Goal: Use online tool/utility: Utilize a website feature to perform a specific function

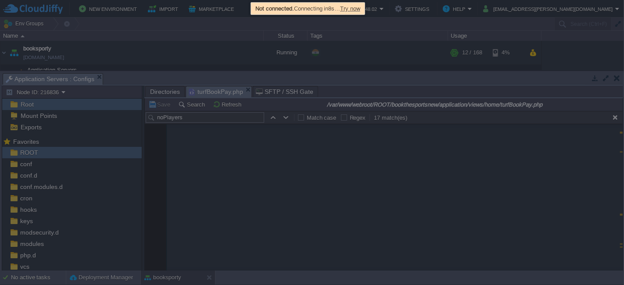
scroll to position [6690, 0]
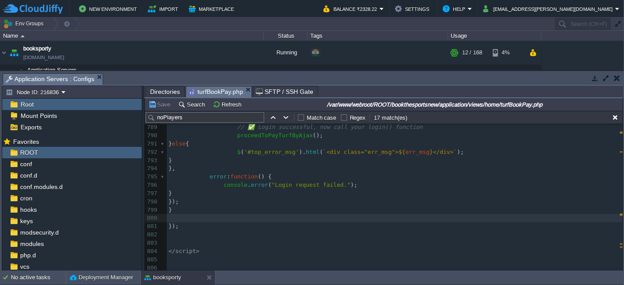
click at [290, 241] on pre at bounding box center [395, 243] width 456 height 8
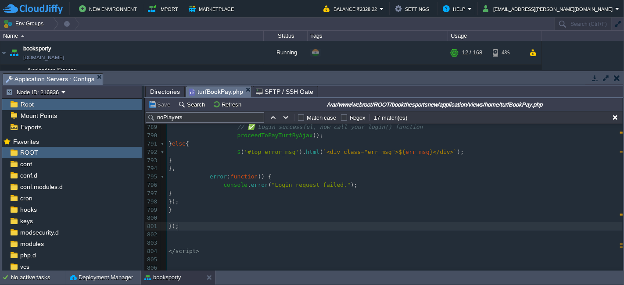
click at [325, 225] on pre "});" at bounding box center [395, 226] width 456 height 8
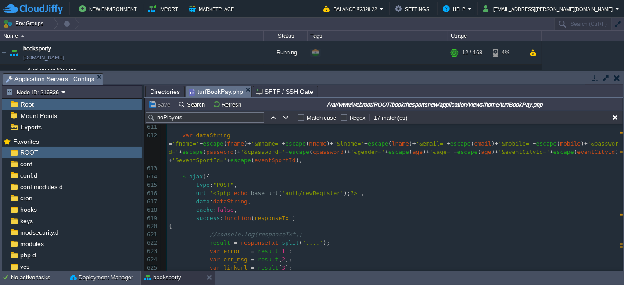
scroll to position [0, 0]
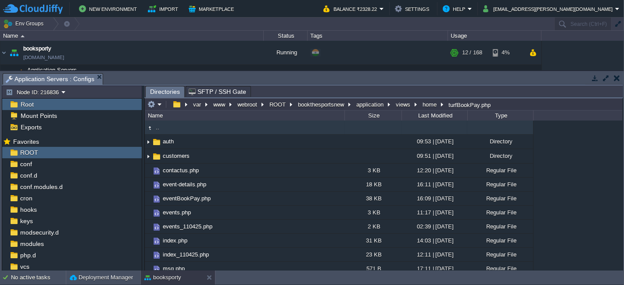
click at [183, 128] on td ".." at bounding box center [245, 128] width 200 height 14
click at [181, 129] on td ".." at bounding box center [245, 128] width 200 height 14
click at [217, 126] on td ".." at bounding box center [245, 128] width 200 height 14
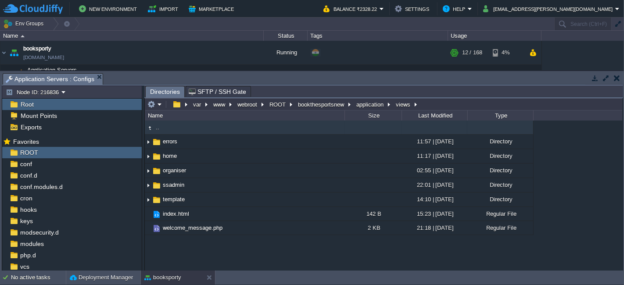
click at [204, 129] on td ".." at bounding box center [245, 128] width 200 height 14
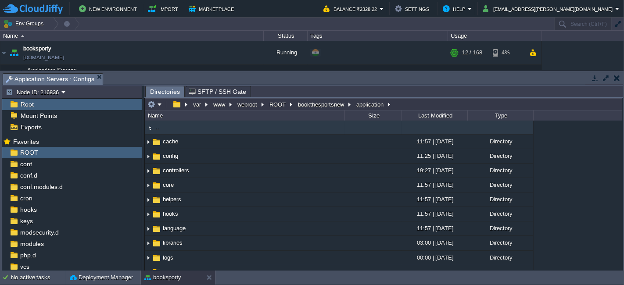
click at [202, 129] on td ".." at bounding box center [245, 128] width 200 height 14
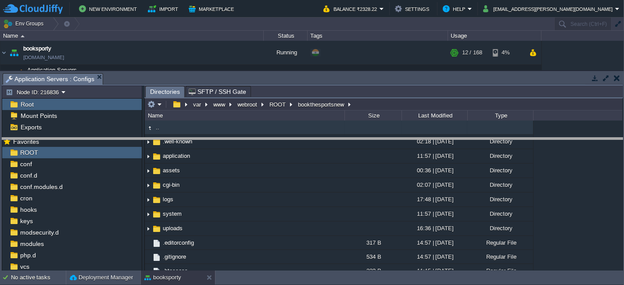
drag, startPoint x: 528, startPoint y: 78, endPoint x: 528, endPoint y: 143, distance: 64.9
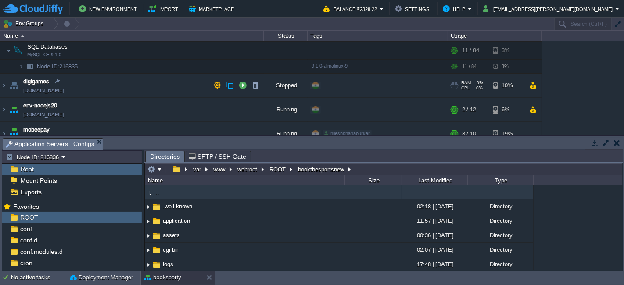
scroll to position [49, 0]
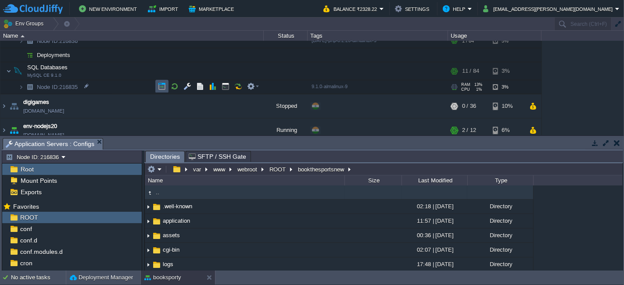
click at [160, 87] on button "button" at bounding box center [162, 86] width 8 height 8
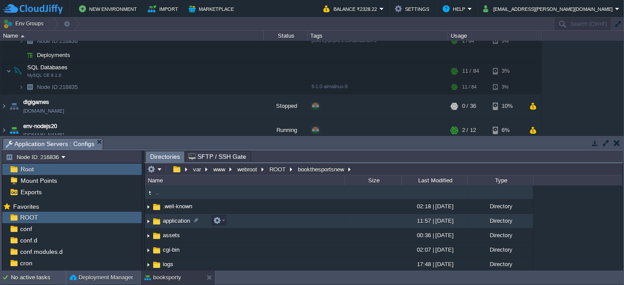
click at [241, 217] on td "application" at bounding box center [245, 221] width 200 height 14
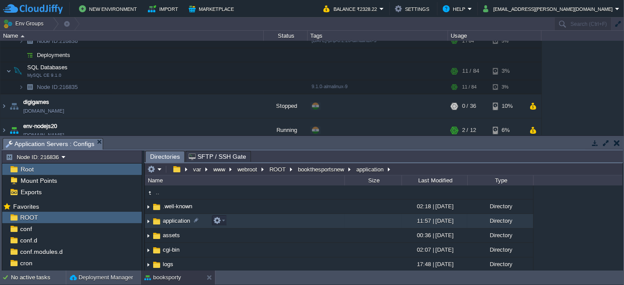
click at [241, 217] on td "application" at bounding box center [245, 221] width 200 height 14
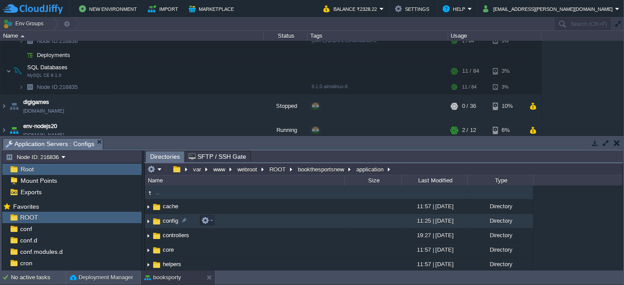
click at [233, 220] on td "config" at bounding box center [245, 221] width 200 height 14
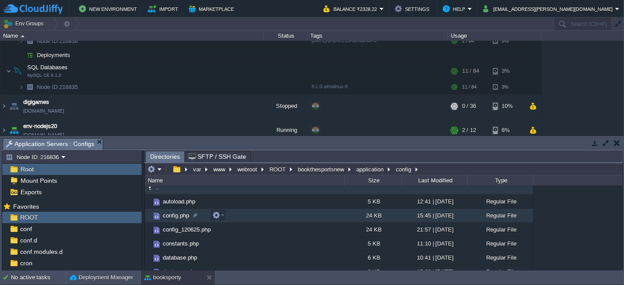
scroll to position [0, 0]
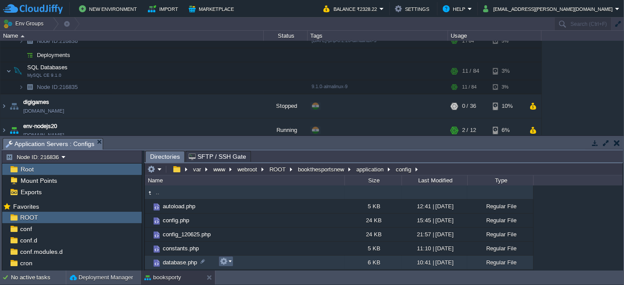
click at [229, 264] on em at bounding box center [226, 262] width 12 height 8
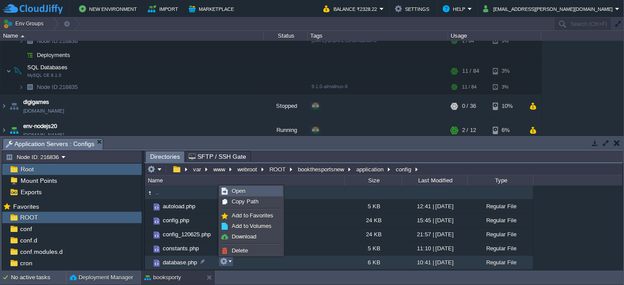
click at [244, 191] on span "Open" at bounding box center [239, 191] width 14 height 7
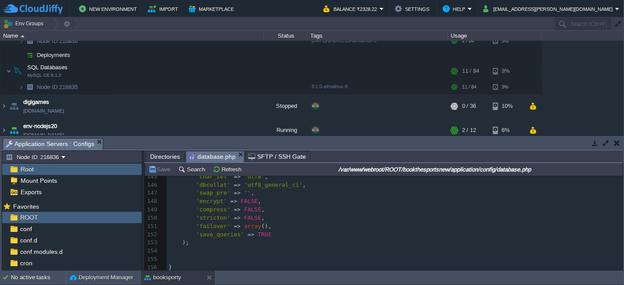
scroll to position [1102, 0]
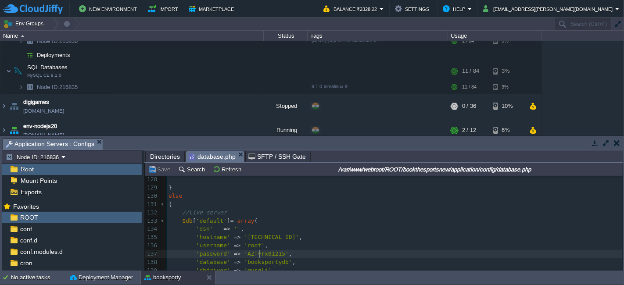
click at [259, 254] on div "156 <?php 116 'cache_on' => FALSE , 117 'cachedir' => '' , 118 'char_set' => 'u…" at bounding box center [395, 245] width 456 height 339
click at [259, 254] on div at bounding box center [259, 254] width 0 height 8
type textarea "AZTvrx01215"
click at [168, 154] on span "Directories" at bounding box center [165, 156] width 30 height 11
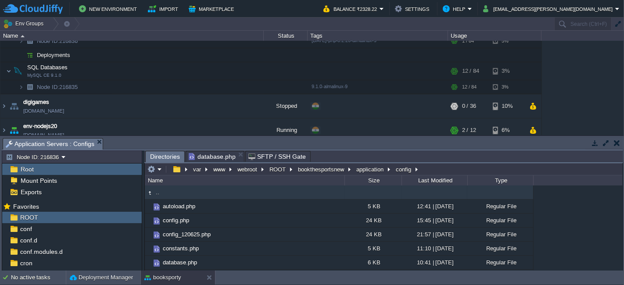
click at [183, 193] on td ".." at bounding box center [245, 193] width 200 height 14
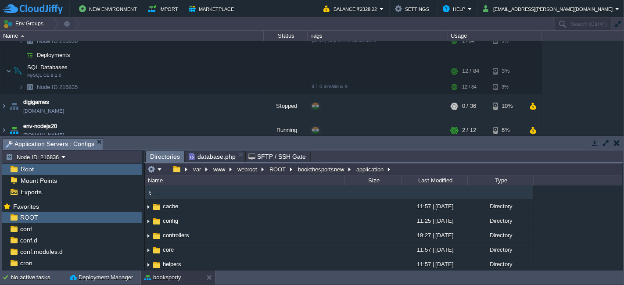
click at [183, 195] on td ".." at bounding box center [245, 193] width 200 height 14
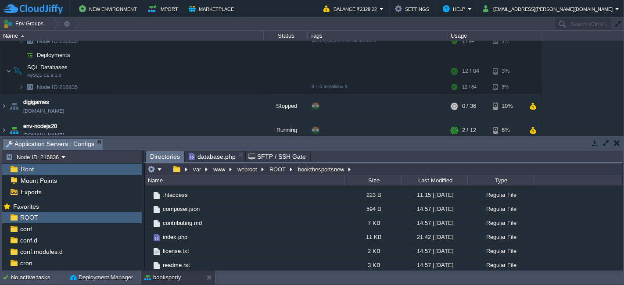
scroll to position [0, 0]
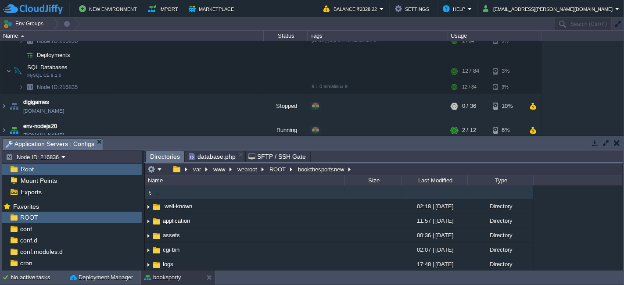
click at [191, 194] on td ".." at bounding box center [245, 193] width 200 height 14
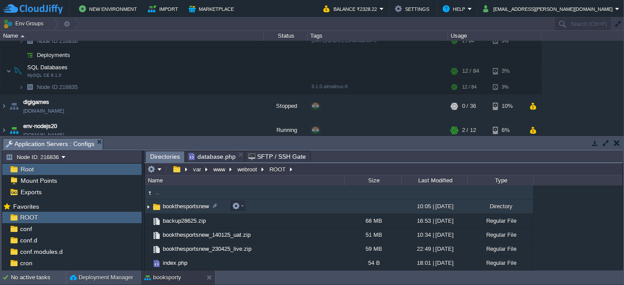
click at [241, 210] on em at bounding box center [238, 206] width 12 height 8
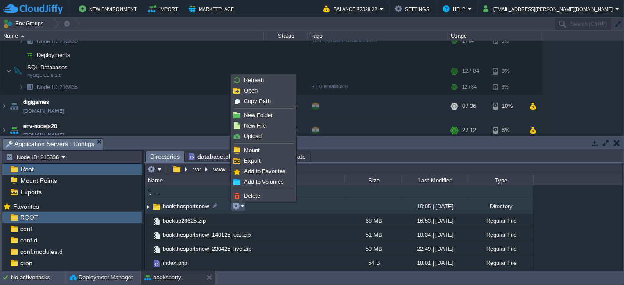
click at [316, 210] on td "bookthesportsnew" at bounding box center [245, 207] width 200 height 14
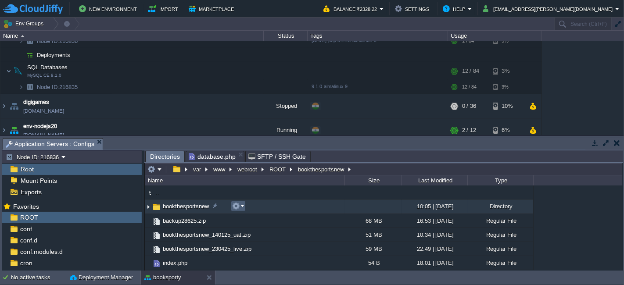
click at [242, 205] on em at bounding box center [238, 206] width 12 height 8
drag, startPoint x: 312, startPoint y: 205, endPoint x: 234, endPoint y: 189, distance: 79.8
click at [234, 189] on td ".." at bounding box center [245, 193] width 200 height 14
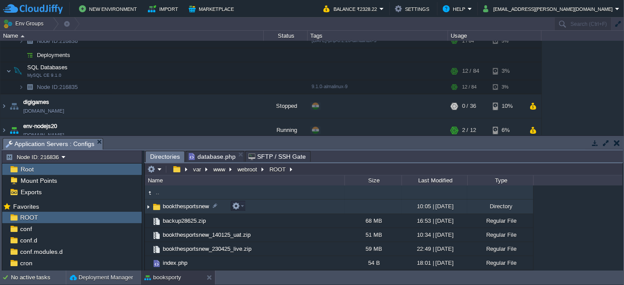
click at [262, 209] on td "bookthesportsnew" at bounding box center [245, 207] width 200 height 14
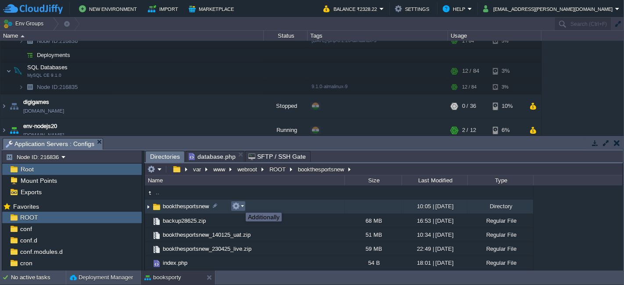
click at [239, 205] on button "button" at bounding box center [236, 206] width 8 height 8
click at [158, 167] on em at bounding box center [154, 169] width 14 height 8
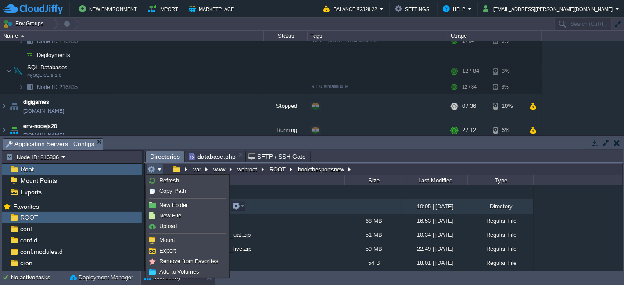
click at [283, 208] on td "bookthesportsnew" at bounding box center [245, 207] width 200 height 14
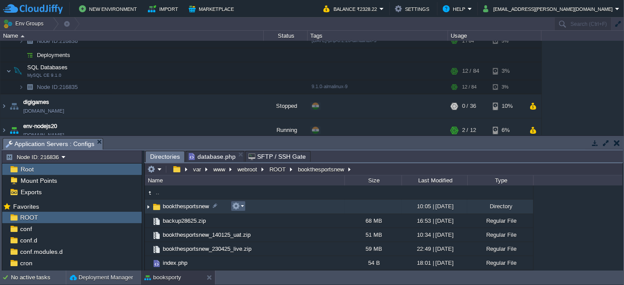
click at [242, 207] on em at bounding box center [238, 206] width 12 height 8
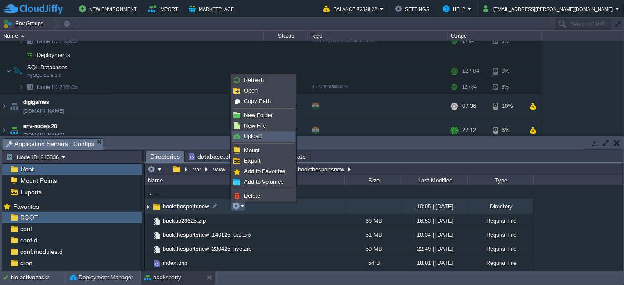
click at [271, 136] on link "Upload" at bounding box center [263, 137] width 63 height 10
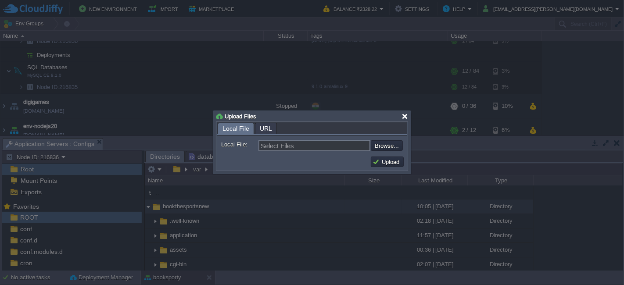
click at [402, 117] on div at bounding box center [405, 116] width 7 height 7
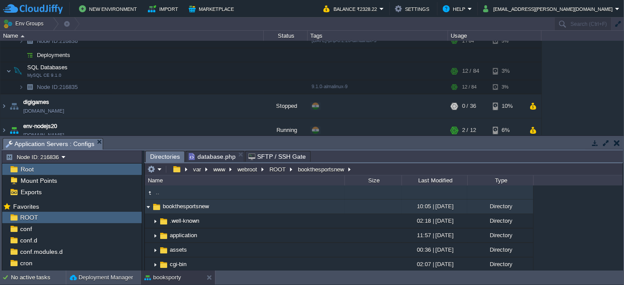
click at [162, 192] on td ".." at bounding box center [245, 193] width 200 height 14
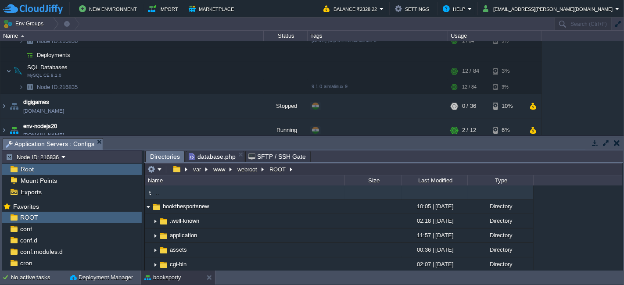
click at [162, 192] on td ".." at bounding box center [245, 193] width 200 height 14
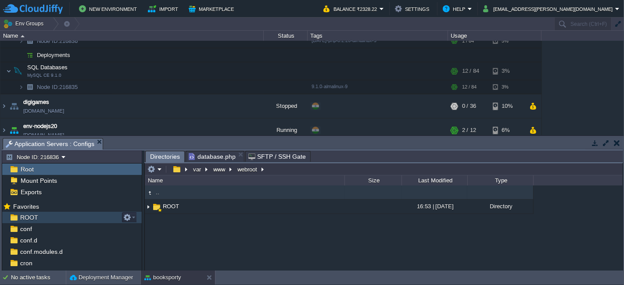
click at [37, 217] on div "ROOT" at bounding box center [72, 217] width 140 height 11
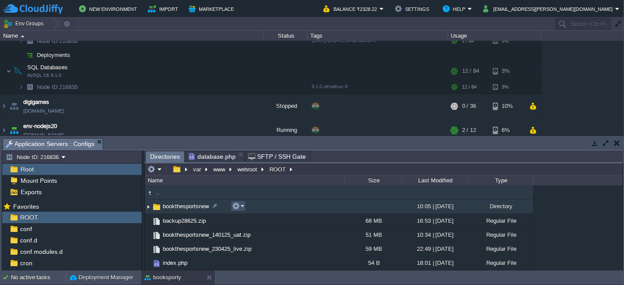
drag, startPoint x: 250, startPoint y: 207, endPoint x: 236, endPoint y: 207, distance: 14.5
click at [236, 207] on button "button" at bounding box center [236, 206] width 8 height 8
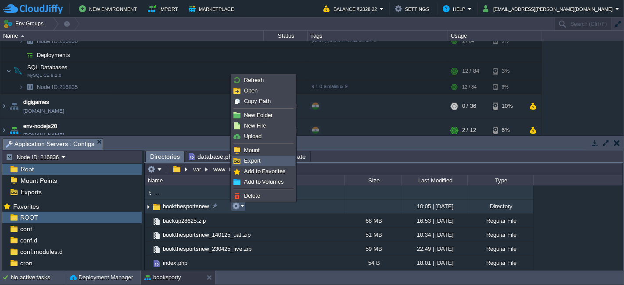
click at [267, 159] on link "Export" at bounding box center [263, 161] width 63 height 10
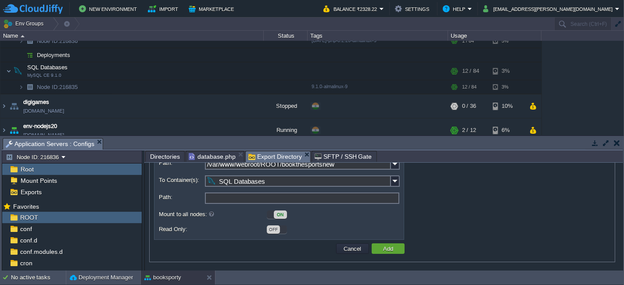
scroll to position [37, 0]
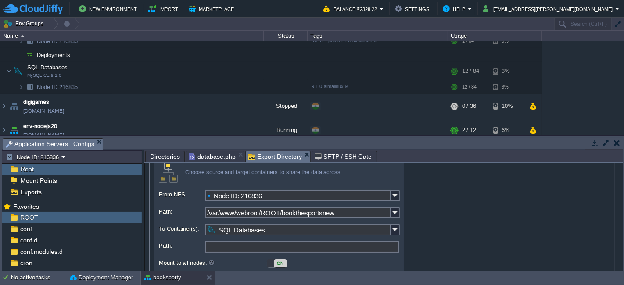
click at [278, 231] on input "SQL Databases" at bounding box center [298, 229] width 186 height 11
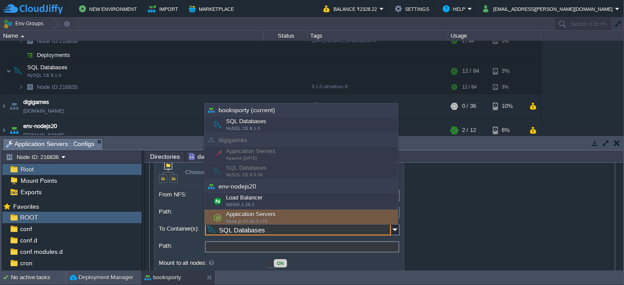
click at [296, 230] on input "SQL Databases" at bounding box center [298, 229] width 186 height 11
click at [171, 239] on div "To Container(s): SQL Databases" at bounding box center [279, 231] width 240 height 15
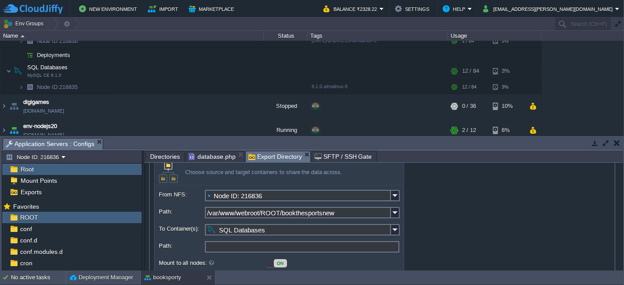
scroll to position [0, 0]
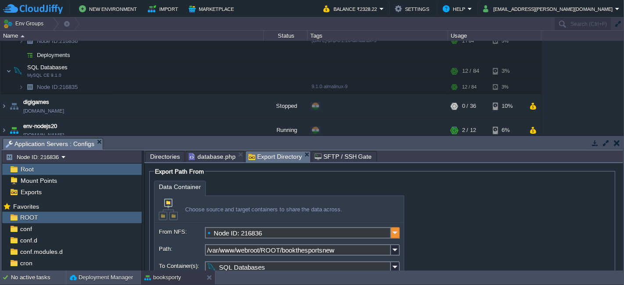
click at [396, 233] on img at bounding box center [395, 232] width 9 height 11
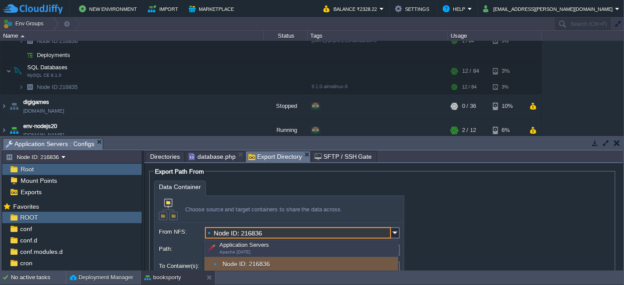
click at [384, 214] on div "Choose source and target containers to share the data across." at bounding box center [278, 209] width 249 height 27
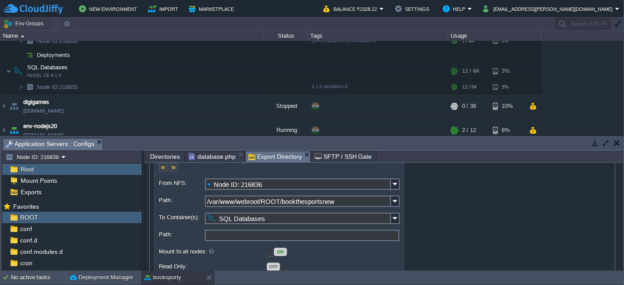
scroll to position [86, 0]
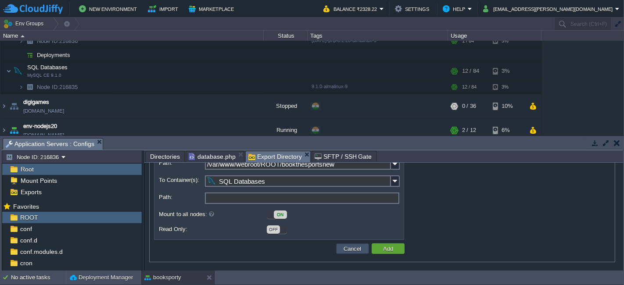
click at [353, 251] on button "Cancel" at bounding box center [352, 249] width 23 height 8
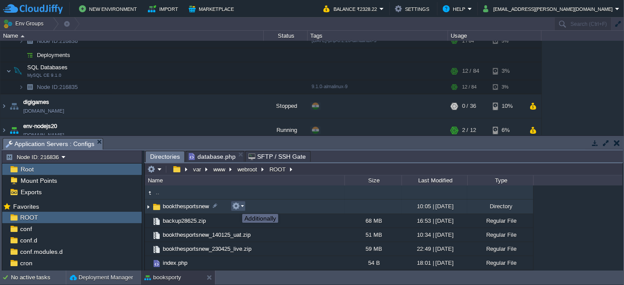
click at [237, 206] on button "button" at bounding box center [236, 206] width 8 height 8
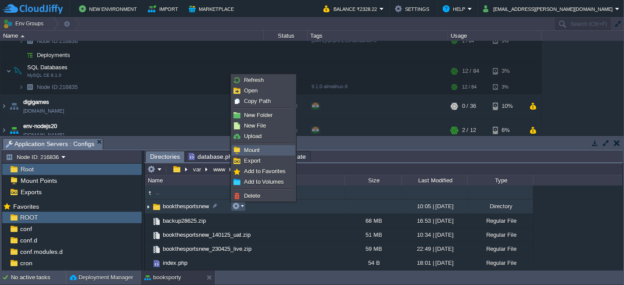
click at [259, 148] on link "Mount" at bounding box center [263, 151] width 63 height 10
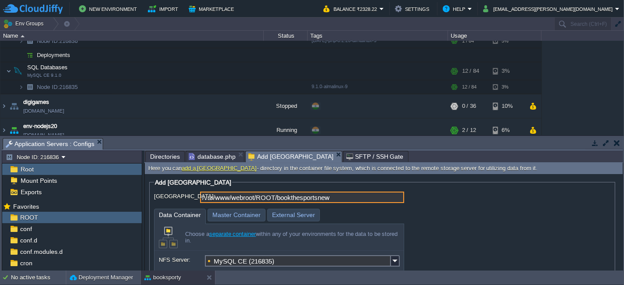
scroll to position [80, 0]
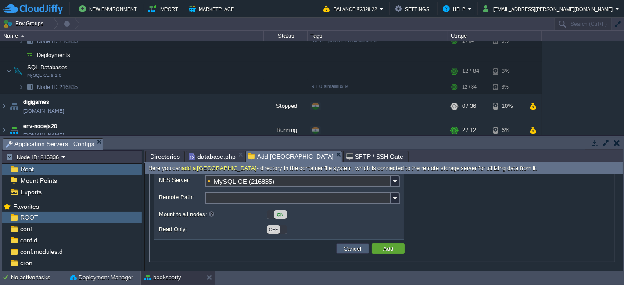
click at [342, 245] on button "Cancel" at bounding box center [352, 249] width 23 height 8
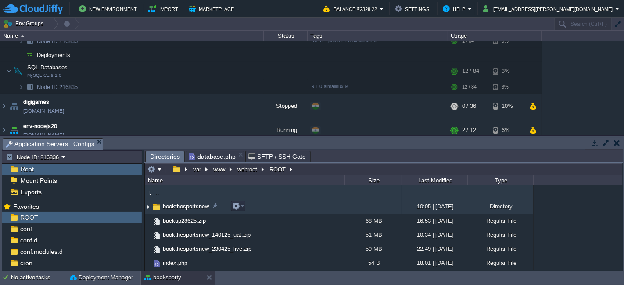
click at [314, 211] on td "bookthesportsnew" at bounding box center [245, 207] width 200 height 14
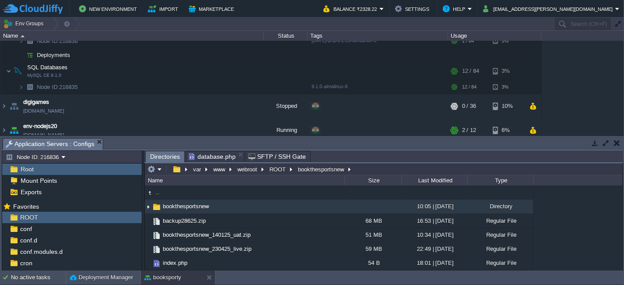
click at [603, 144] on button "button" at bounding box center [606, 143] width 8 height 8
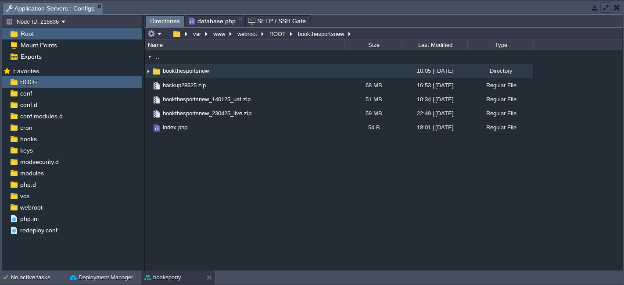
click at [606, 5] on button "button" at bounding box center [606, 8] width 8 height 8
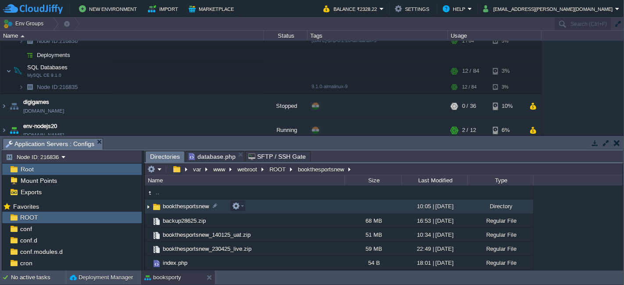
click at [247, 206] on td "bookthesportsnew" at bounding box center [245, 207] width 200 height 14
click at [593, 143] on button "button" at bounding box center [595, 143] width 8 height 8
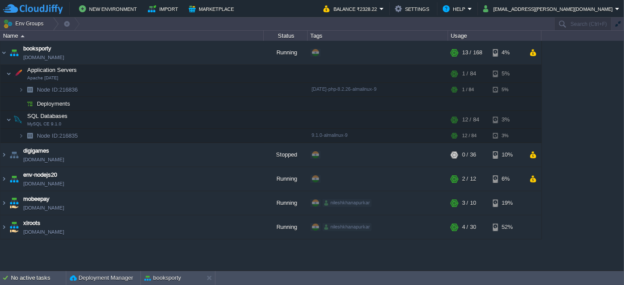
scroll to position [0, 0]
click at [619, 24] on button "button" at bounding box center [618, 24] width 8 height 8
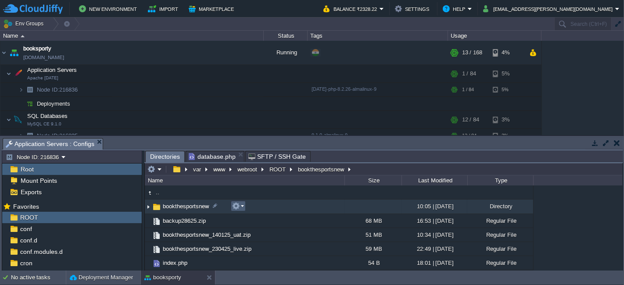
drag, startPoint x: 329, startPoint y: 209, endPoint x: 242, endPoint y: 207, distance: 86.9
click at [242, 207] on em at bounding box center [238, 206] width 12 height 8
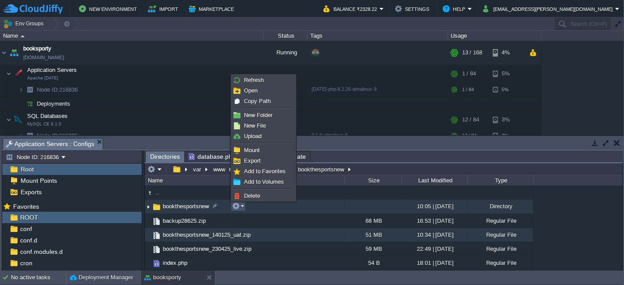
click at [287, 237] on div ".. bookthesportsnew 10:05 | [DATE] Directory backup28625.zip 68 MB 16:53 | [DAT…" at bounding box center [384, 228] width 478 height 85
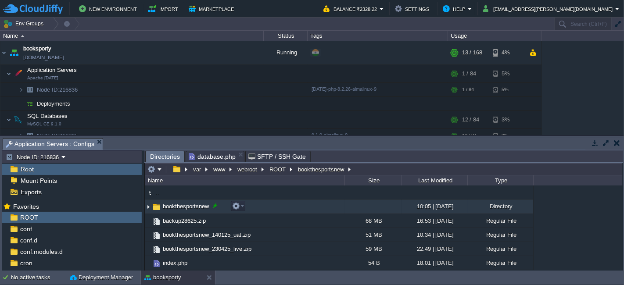
click at [213, 205] on div at bounding box center [215, 206] width 8 height 8
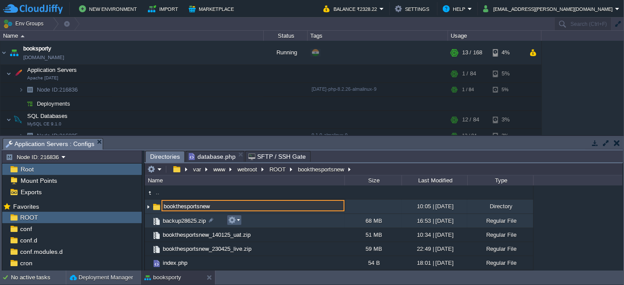
click at [231, 224] on button "button" at bounding box center [232, 220] width 8 height 8
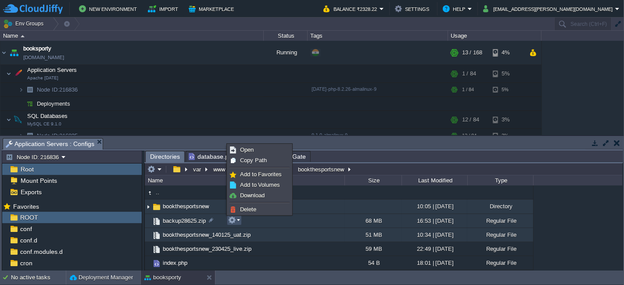
click at [254, 237] on div ".. bookthesportsnew 10:05 | [DATE] Directory backup28625.zip 68 MB 16:53 | [DAT…" at bounding box center [384, 228] width 478 height 85
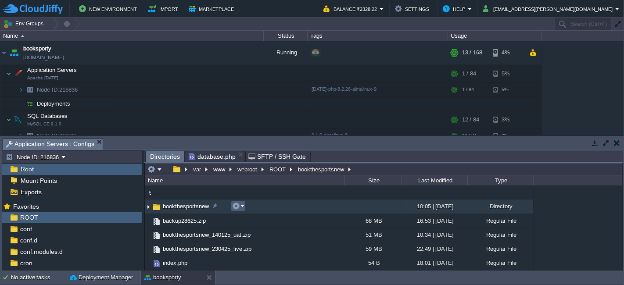
click at [238, 206] on button "button" at bounding box center [236, 206] width 8 height 8
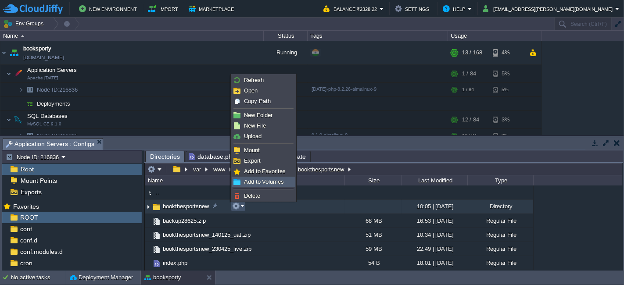
click at [252, 181] on span "Add to Volumes" at bounding box center [264, 182] width 40 height 7
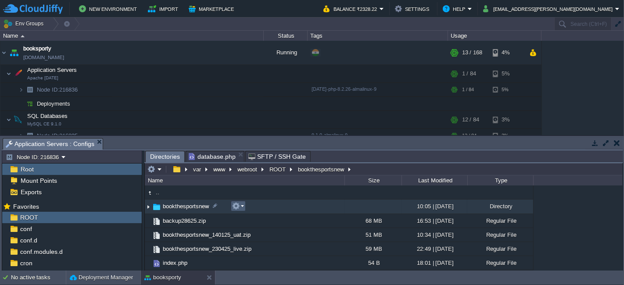
click at [242, 206] on em at bounding box center [238, 206] width 12 height 8
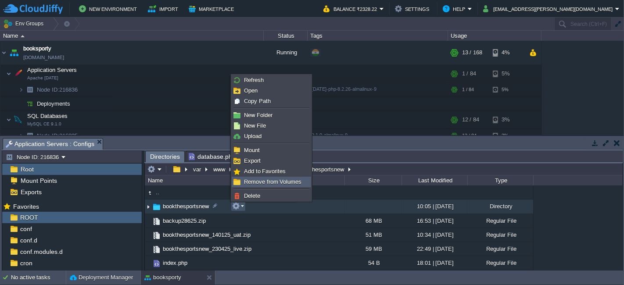
click at [258, 182] on span "Remove from Volumes" at bounding box center [272, 182] width 57 height 7
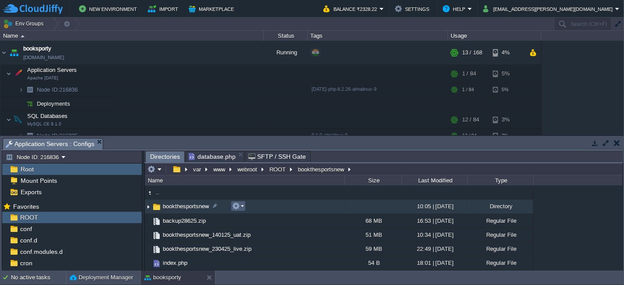
click at [240, 207] on em at bounding box center [238, 206] width 12 height 8
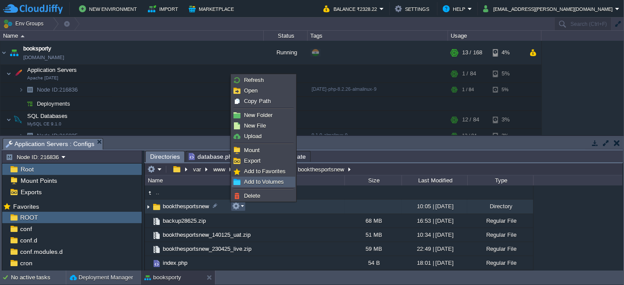
click at [255, 179] on span "Add to Volumes" at bounding box center [264, 182] width 40 height 7
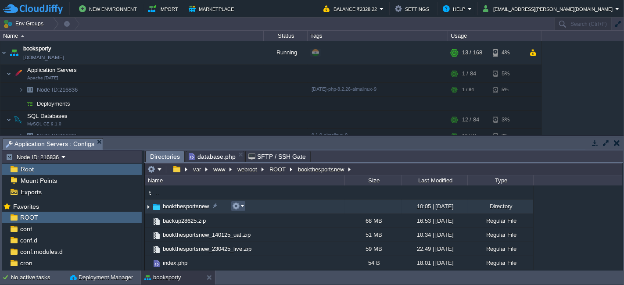
click at [239, 204] on button "button" at bounding box center [236, 206] width 8 height 8
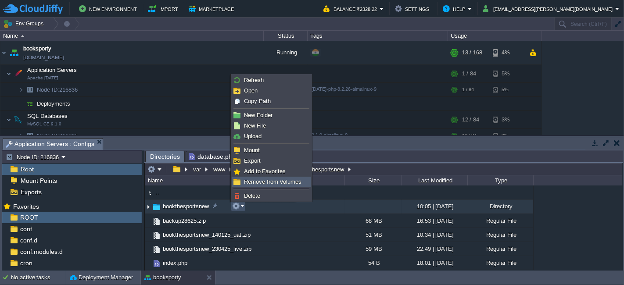
click at [256, 179] on span "Remove from Volumes" at bounding box center [272, 182] width 57 height 7
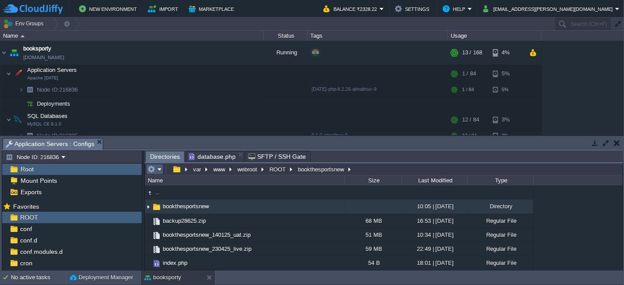
click at [159, 168] on em at bounding box center [154, 169] width 14 height 8
click at [582, 25] on input "text" at bounding box center [536, 24] width 176 height 13
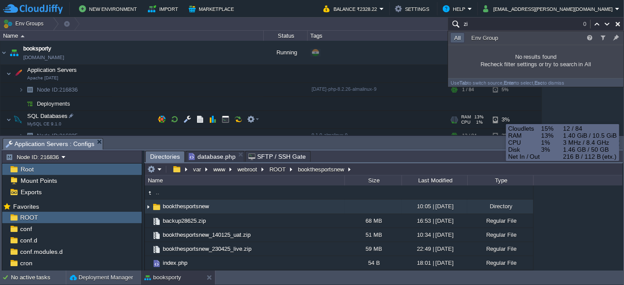
type input "z"
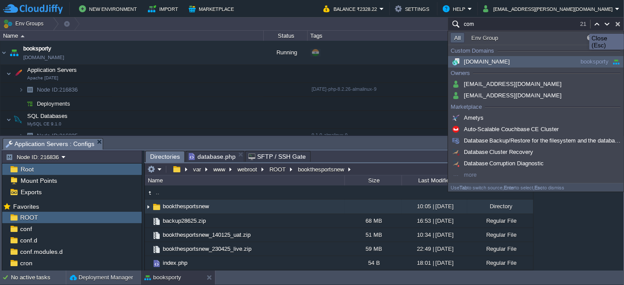
click at [617, 25] on button "button" at bounding box center [618, 24] width 8 height 8
type input "Search (Ctrl+F)"
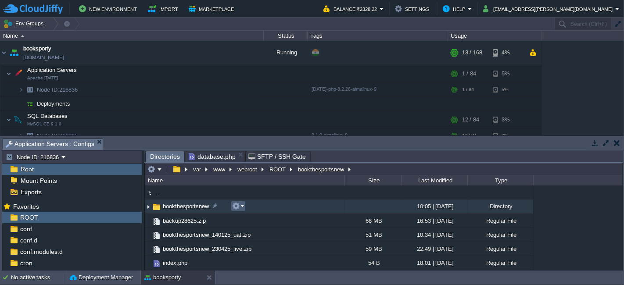
click at [244, 205] on td at bounding box center [238, 206] width 15 height 11
click at [599, 236] on div ".. bookthesportsnew 10:05 | [DATE] Directory backup28625.zip 68 MB 16:53 | [DAT…" at bounding box center [384, 228] width 478 height 85
click at [240, 206] on em at bounding box center [238, 206] width 12 height 8
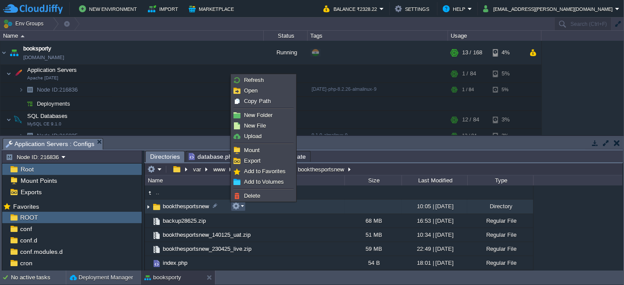
click at [297, 206] on td "bookthesportsnew" at bounding box center [245, 207] width 200 height 14
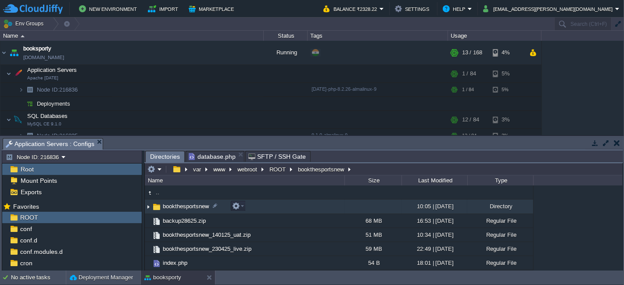
click at [297, 206] on td "bookthesportsnew" at bounding box center [245, 207] width 200 height 14
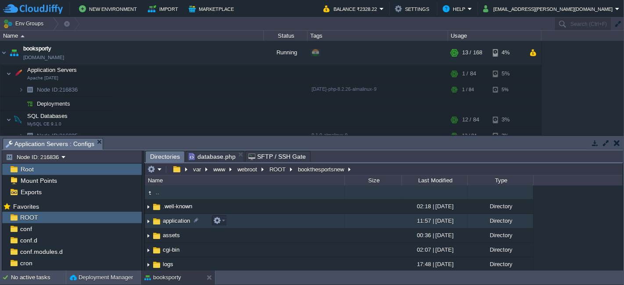
click at [253, 219] on td "application" at bounding box center [245, 221] width 200 height 14
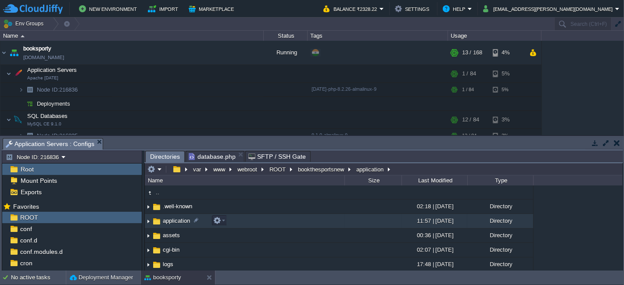
click at [253, 219] on td "application" at bounding box center [245, 221] width 200 height 14
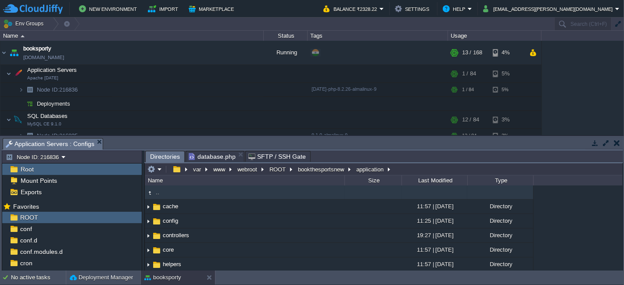
scroll to position [129, 0]
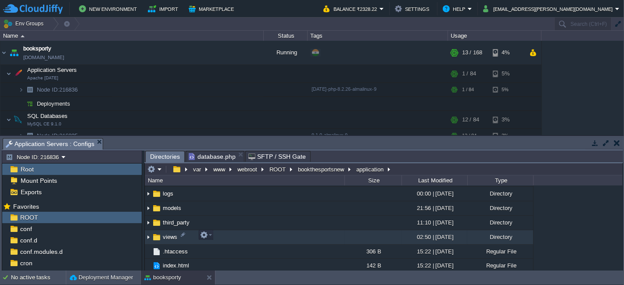
click at [224, 240] on td "views" at bounding box center [245, 237] width 200 height 14
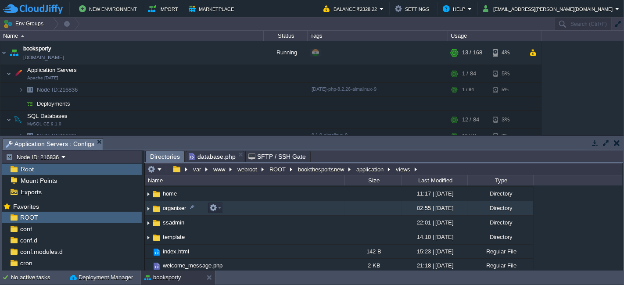
scroll to position [29, 0]
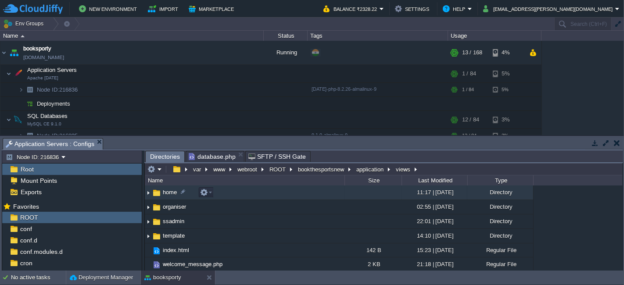
click at [242, 194] on td "home" at bounding box center [245, 193] width 200 height 14
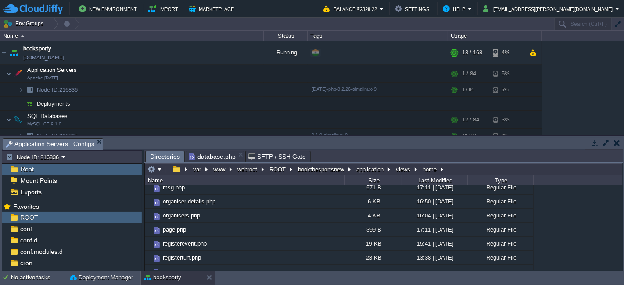
scroll to position [222, 0]
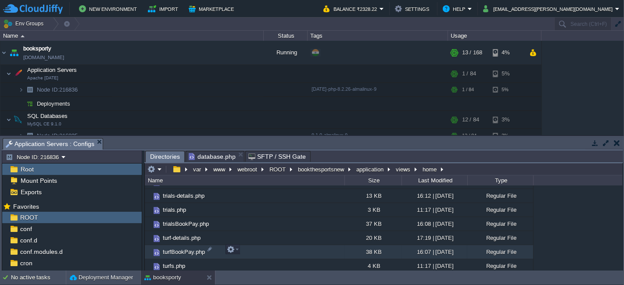
click at [251, 249] on td "turfBookPay.php" at bounding box center [245, 252] width 200 height 14
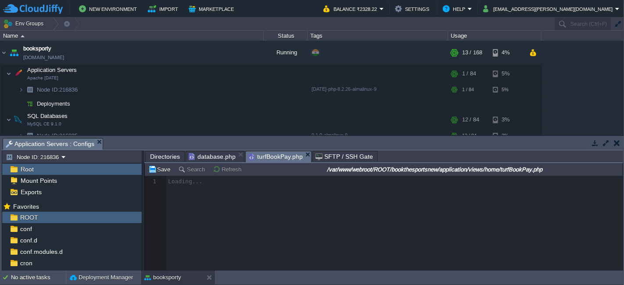
click at [321, 194] on div at bounding box center [384, 223] width 478 height 95
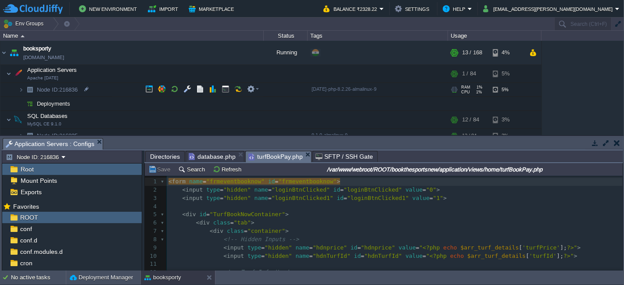
scroll to position [3, 0]
click at [212, 159] on span "database.php" at bounding box center [212, 156] width 47 height 11
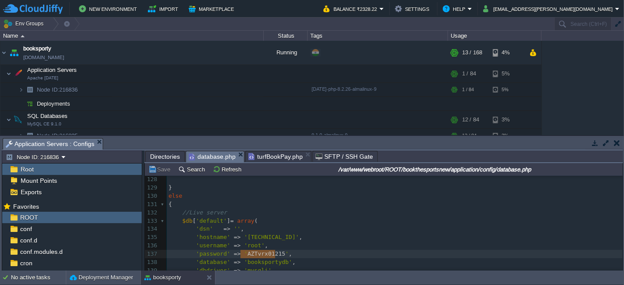
click at [271, 154] on span "turfBookPay.php" at bounding box center [275, 156] width 54 height 11
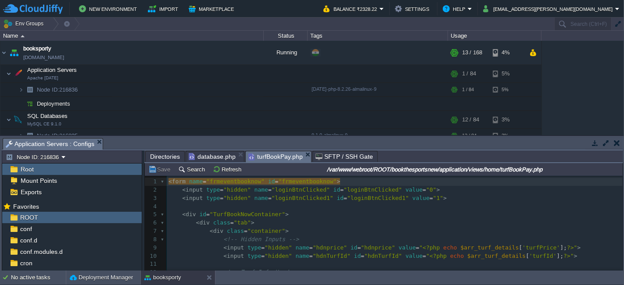
click at [164, 155] on span "Directories" at bounding box center [165, 156] width 30 height 11
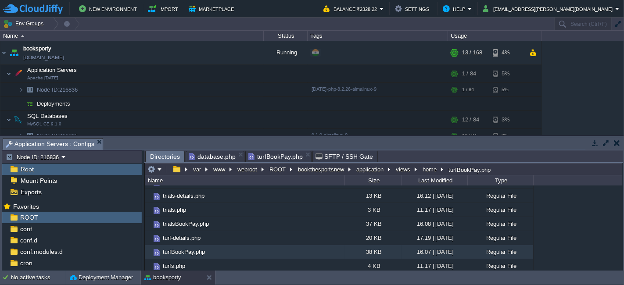
scroll to position [0, 0]
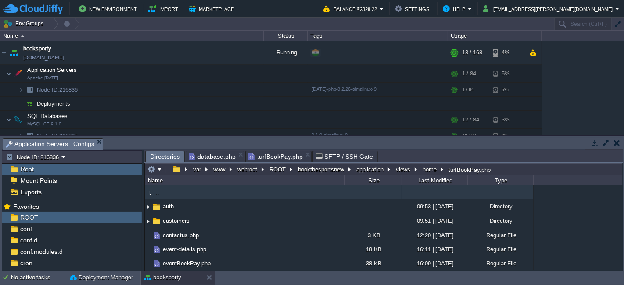
click at [215, 192] on td ".." at bounding box center [245, 193] width 200 height 14
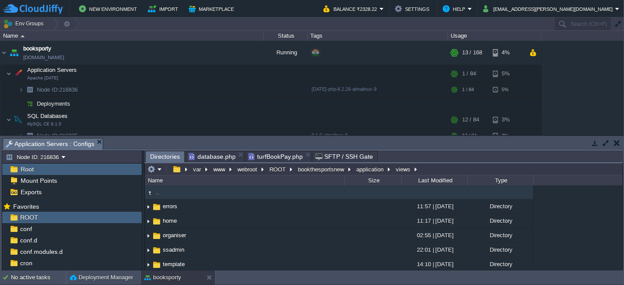
click at [215, 192] on td ".." at bounding box center [245, 193] width 200 height 14
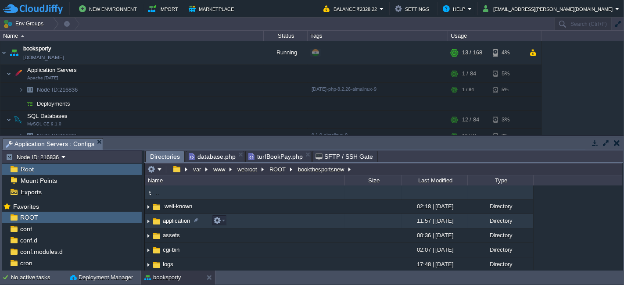
click at [242, 220] on td "application" at bounding box center [245, 221] width 200 height 14
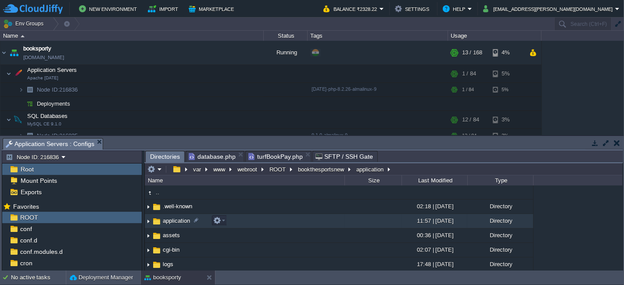
click at [242, 220] on td "application" at bounding box center [245, 221] width 200 height 14
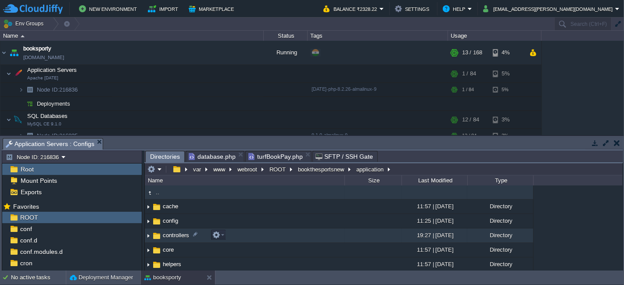
click at [226, 233] on td "controllers" at bounding box center [245, 236] width 200 height 14
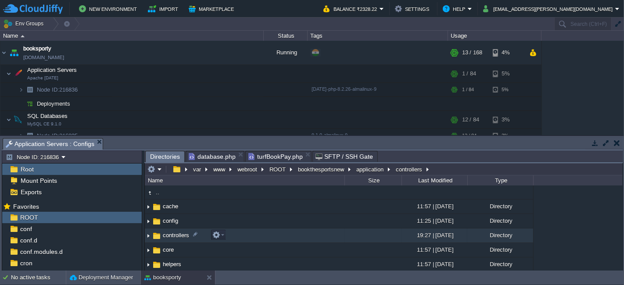
click at [226, 233] on td "controllers" at bounding box center [245, 236] width 200 height 14
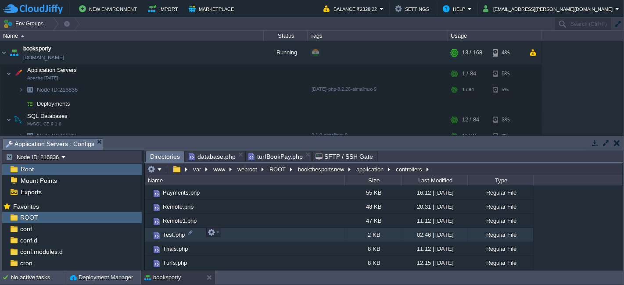
scroll to position [222, 0]
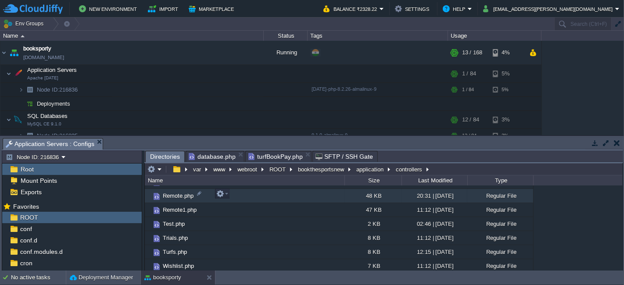
click at [242, 194] on td "Remote.php" at bounding box center [245, 196] width 200 height 14
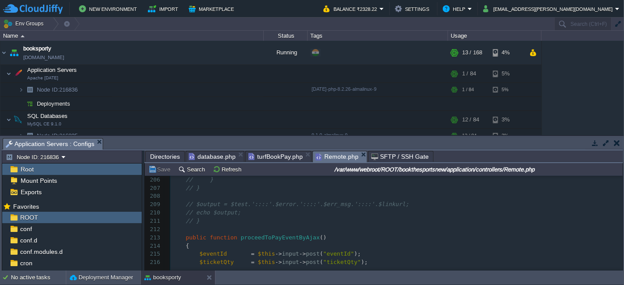
scroll to position [1706, 0]
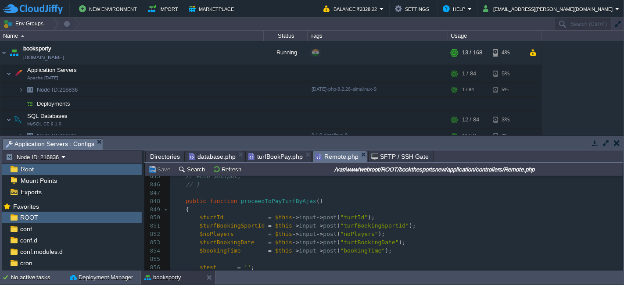
click at [227, 233] on span "$noPlayers" at bounding box center [217, 234] width 34 height 7
type textarea "$noPlayers"
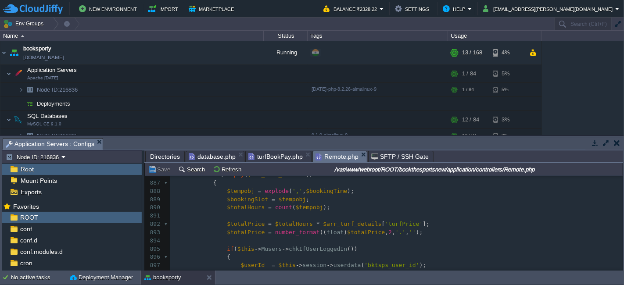
click at [206, 157] on span "database.php" at bounding box center [212, 156] width 47 height 11
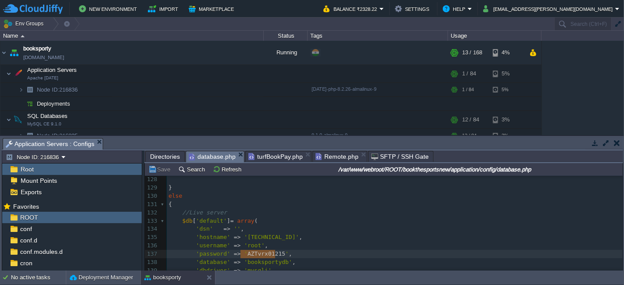
drag, startPoint x: 211, startPoint y: 154, endPoint x: 319, endPoint y: 154, distance: 107.5
drag, startPoint x: 213, startPoint y: 158, endPoint x: 278, endPoint y: 161, distance: 65.4
drag, startPoint x: 210, startPoint y: 156, endPoint x: 304, endPoint y: 150, distance: 93.7
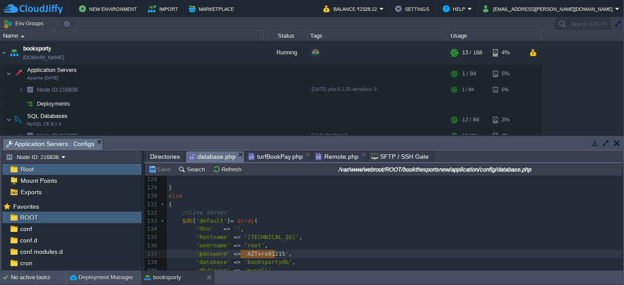
click at [304, 150] on div "Tasks Activity Log Archive Git / SVN Application Servers : Configs Node ID: 216…" at bounding box center [312, 203] width 625 height 135
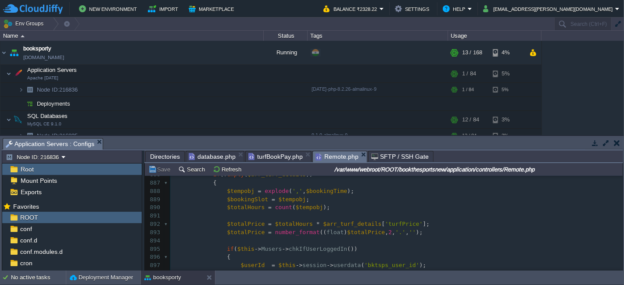
drag, startPoint x: 328, startPoint y: 158, endPoint x: 289, endPoint y: 157, distance: 39.1
click at [170, 156] on span "Directories" at bounding box center [165, 156] width 30 height 11
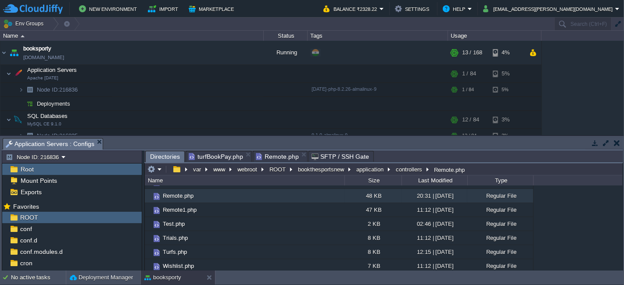
scroll to position [27, 0]
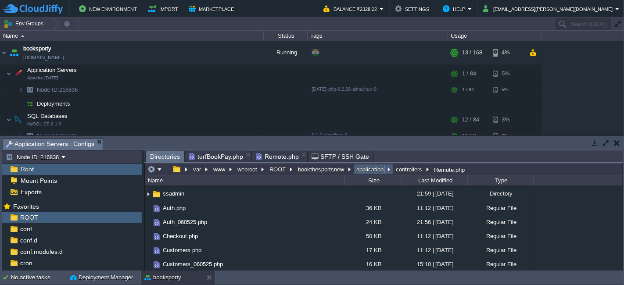
click at [358, 173] on button "application" at bounding box center [370, 169] width 31 height 8
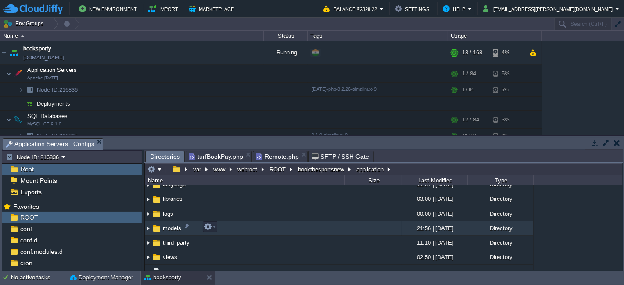
scroll to position [129, 0]
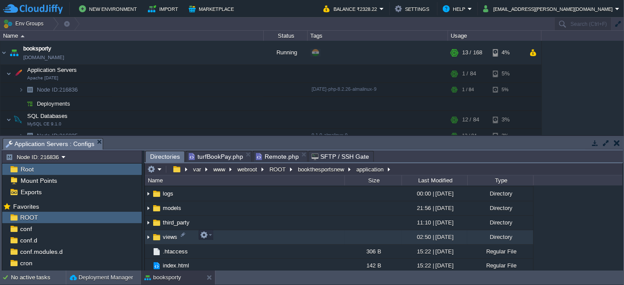
click at [244, 231] on td "views" at bounding box center [245, 237] width 200 height 14
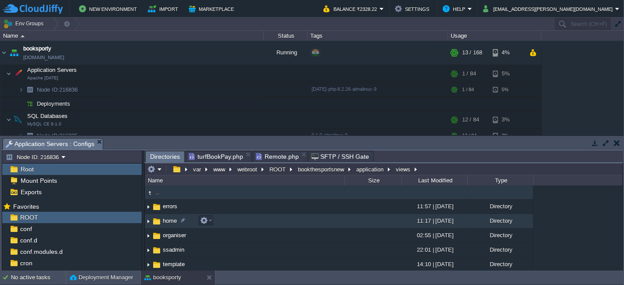
click at [243, 222] on td "home" at bounding box center [245, 221] width 200 height 14
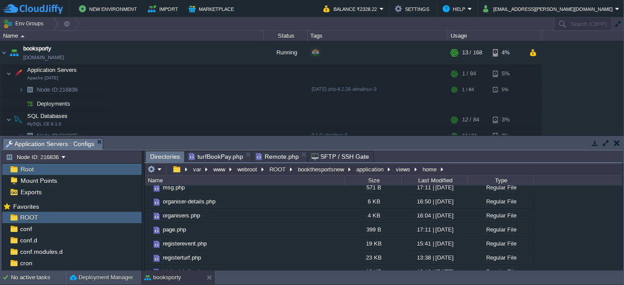
scroll to position [222, 0]
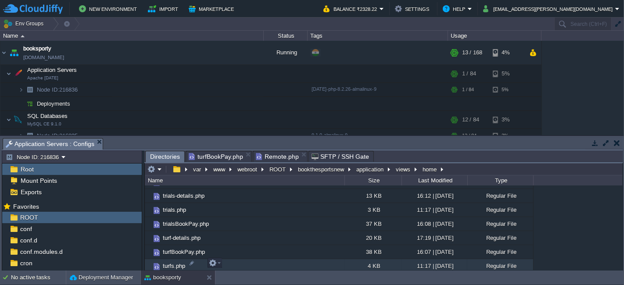
click at [256, 265] on td "turfs.php" at bounding box center [245, 266] width 200 height 14
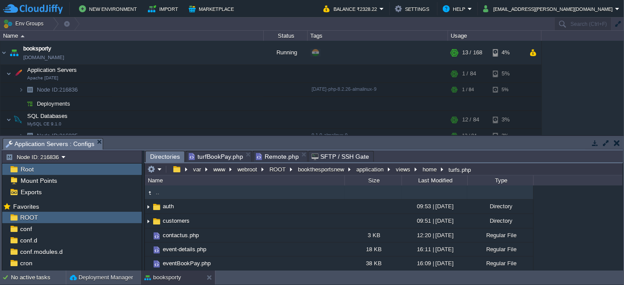
click at [230, 194] on td ".." at bounding box center [245, 193] width 200 height 14
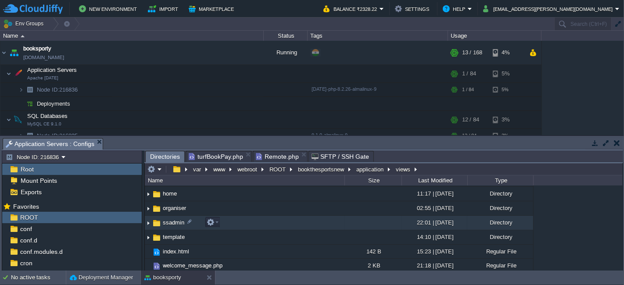
scroll to position [29, 0]
click at [250, 220] on td "ssadmin" at bounding box center [245, 222] width 200 height 14
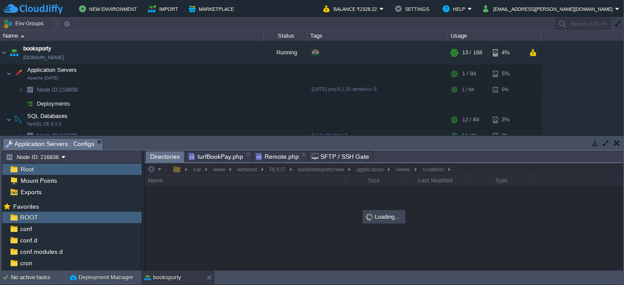
click at [402, 168] on div at bounding box center [384, 217] width 478 height 108
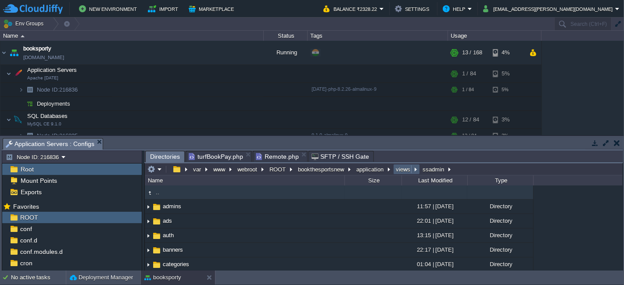
click at [402, 172] on button "views" at bounding box center [403, 169] width 18 height 8
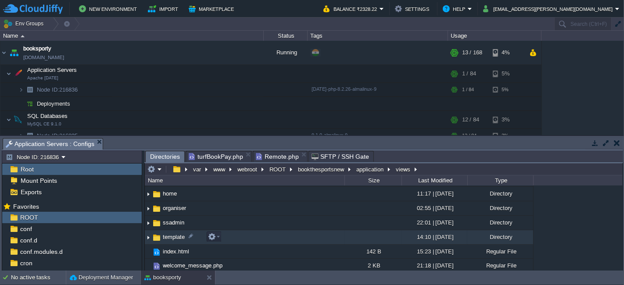
scroll to position [29, 0]
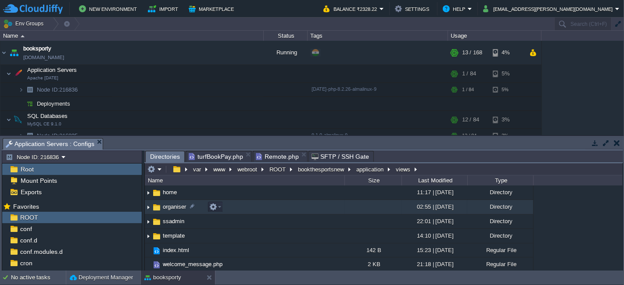
click at [247, 209] on td "organiser" at bounding box center [245, 207] width 200 height 14
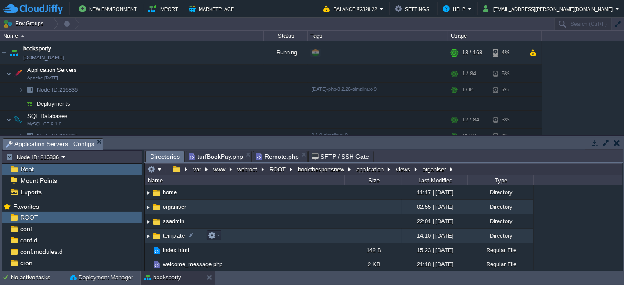
click at [226, 235] on td "template" at bounding box center [245, 236] width 200 height 14
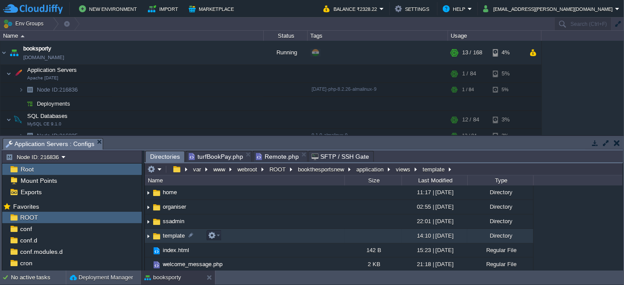
click at [226, 235] on td "template" at bounding box center [245, 236] width 200 height 14
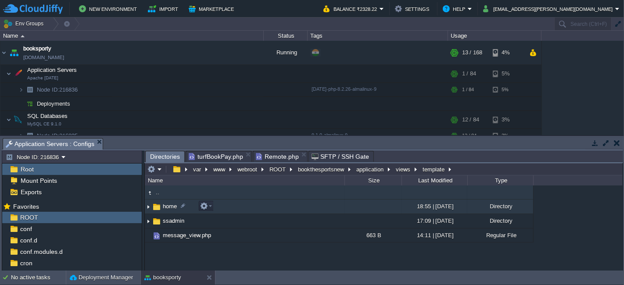
click at [231, 206] on td "home" at bounding box center [245, 207] width 200 height 14
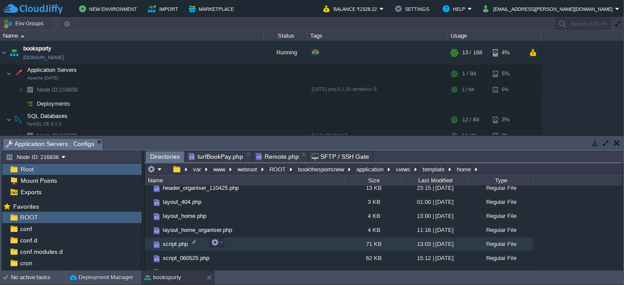
scroll to position [124, 0]
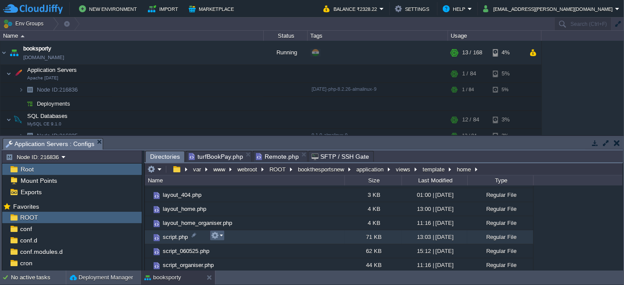
click at [222, 235] on em at bounding box center [217, 236] width 12 height 8
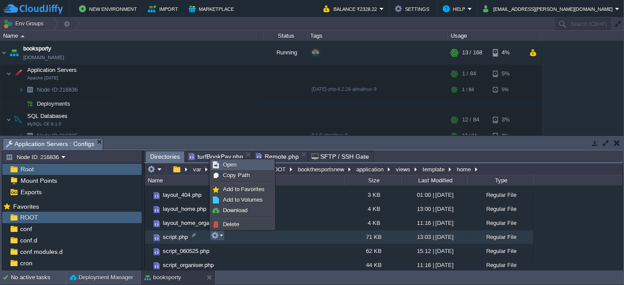
click at [233, 162] on span "Open" at bounding box center [230, 164] width 14 height 7
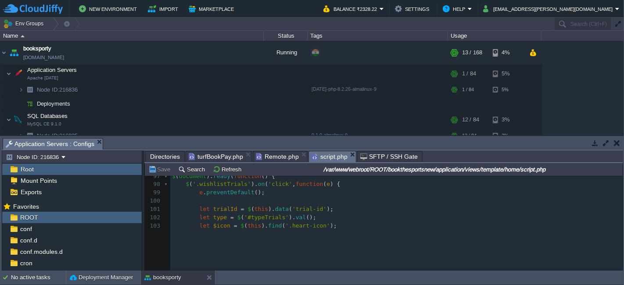
scroll to position [878, 0]
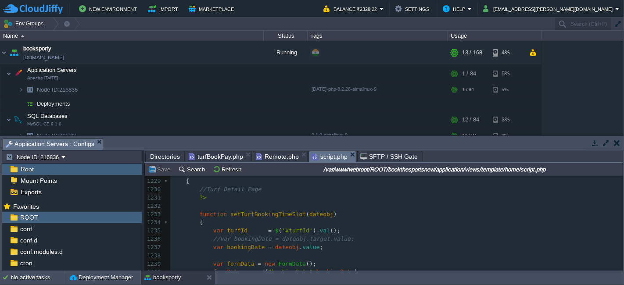
click at [335, 231] on pre "var turfId = $ ( '#turfId' ). val ();" at bounding box center [396, 231] width 452 height 8
type textarea "alert();"
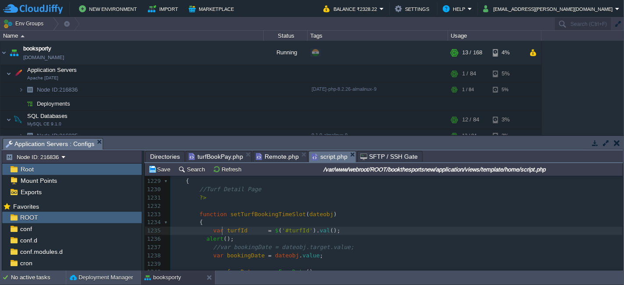
type textarea "turfId"
click at [157, 172] on button "Save" at bounding box center [160, 169] width 25 height 8
click at [211, 157] on span "turfBookPay.php" at bounding box center [216, 156] width 54 height 11
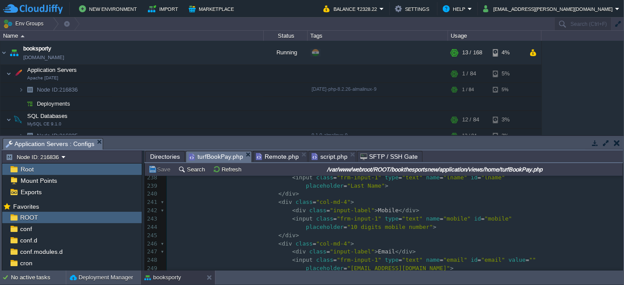
scroll to position [2196, 0]
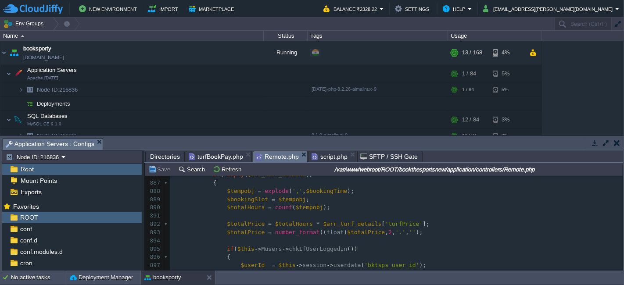
click at [261, 155] on span "Remote.php" at bounding box center [277, 156] width 43 height 11
click at [325, 163] on div "Directories turfBookPay.php Remote.php script.php SFTP / SSH Gate" at bounding box center [383, 157] width 479 height 13
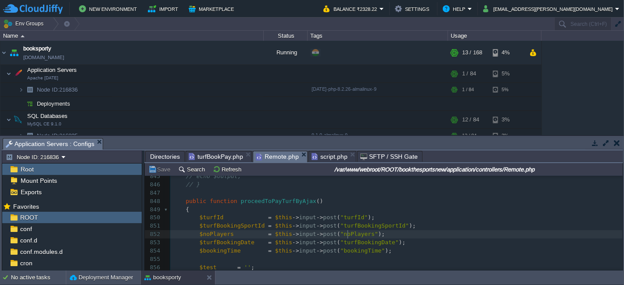
type textarea "noPlayers"
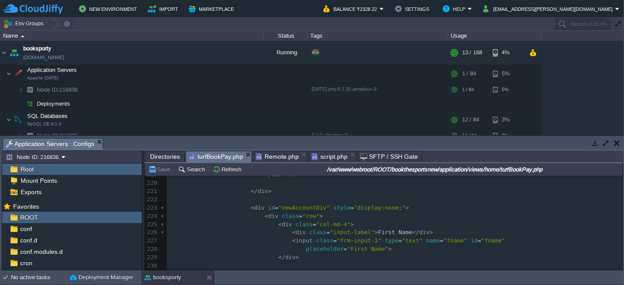
click at [224, 151] on span "turfBookPay.php" at bounding box center [216, 156] width 54 height 11
click at [290, 196] on pre "​" at bounding box center [395, 200] width 456 height 8
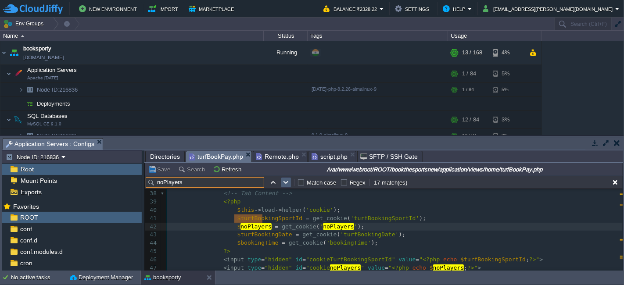
type input "noPlayers"
click at [286, 179] on button "button" at bounding box center [286, 183] width 8 height 8
type textarea "noPlayers"
click at [286, 179] on button "button" at bounding box center [286, 183] width 8 height 8
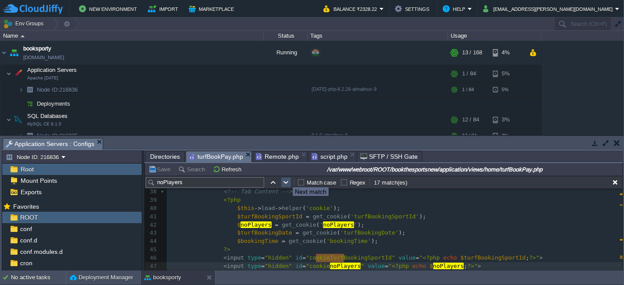
click at [286, 179] on button "button" at bounding box center [286, 183] width 8 height 8
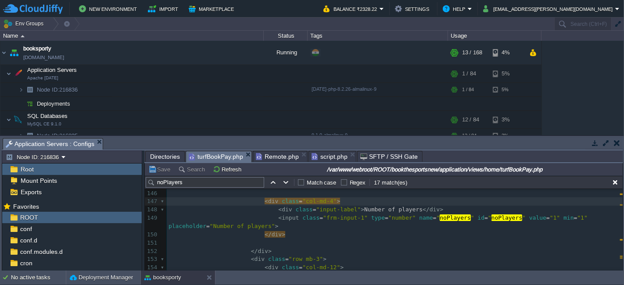
type textarea "<div class="col-md-4"> <div class="input-label">Number of players</div> <input …"
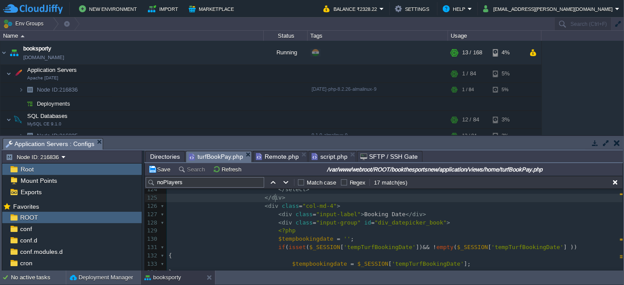
click at [278, 197] on pre "</ div >" at bounding box center [395, 198] width 456 height 8
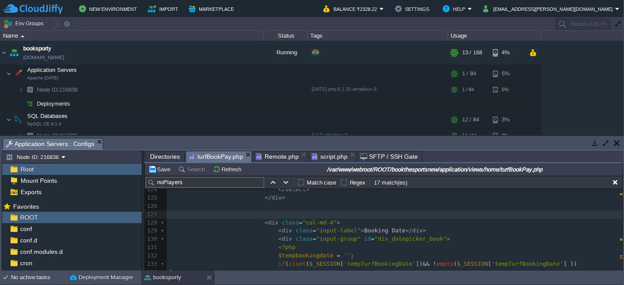
paste textarea
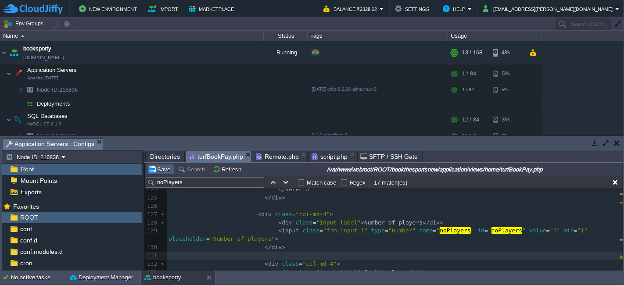
click at [164, 166] on button "Save" at bounding box center [160, 169] width 25 height 8
click at [276, 155] on span "Remote.php" at bounding box center [277, 156] width 43 height 11
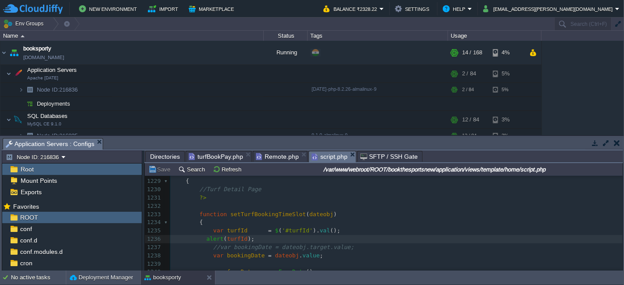
click at [323, 159] on span "script.php" at bounding box center [330, 156] width 36 height 11
click at [326, 231] on div "x <?php 1216 { 1217 $ ( '#error_msg' ). html ( "<div id=\"idpageerror\" class=\…" at bounding box center [396, 215] width 452 height 290
type textarea "var turfId = $('#turfId').val();"
click at [201, 239] on div "x <?php 1216 { 1217 $ ( '#error_msg' ). html ( "<div id=\"idpageerror\" class=\…" at bounding box center [396, 219] width 452 height 298
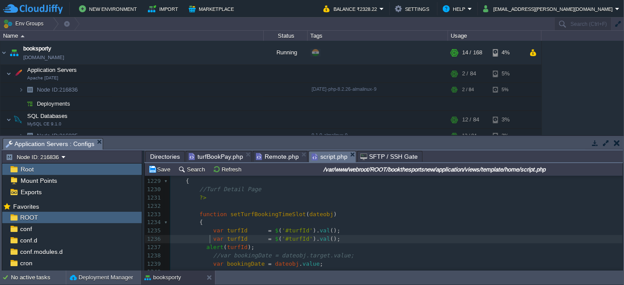
click at [247, 247] on div "x <?php 1216 { 1217 $ ( '#error_msg' ). html ( "<div id=\"idpageerror\" class=\…" at bounding box center [396, 219] width 452 height 298
click at [266, 157] on span "Remote.php" at bounding box center [277, 156] width 43 height 11
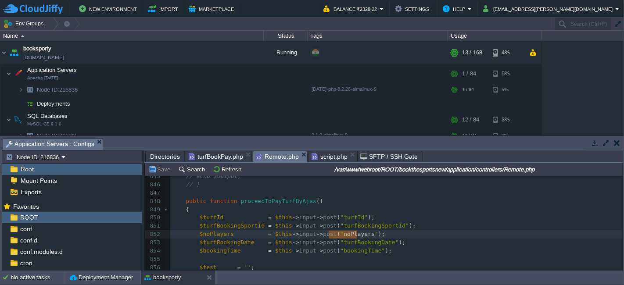
click at [319, 153] on span "script.php" at bounding box center [330, 156] width 36 height 11
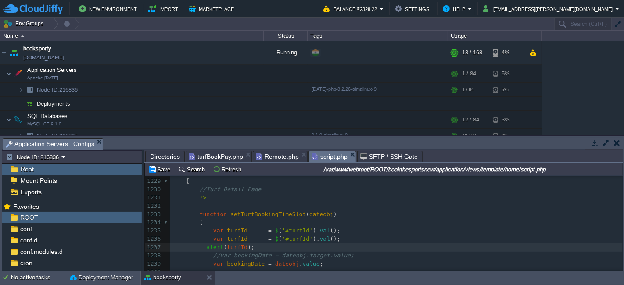
click at [290, 240] on span "'#turfId'" at bounding box center [297, 239] width 31 height 7
type textarea "turfId"
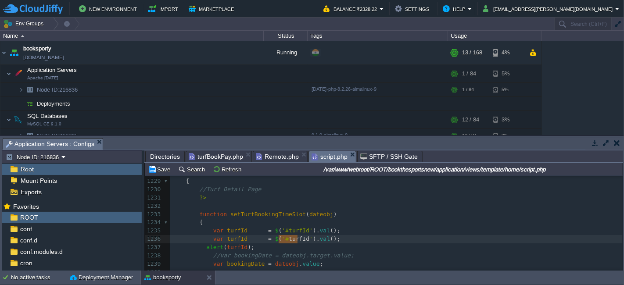
click at [274, 161] on span "Remote.php" at bounding box center [277, 156] width 43 height 11
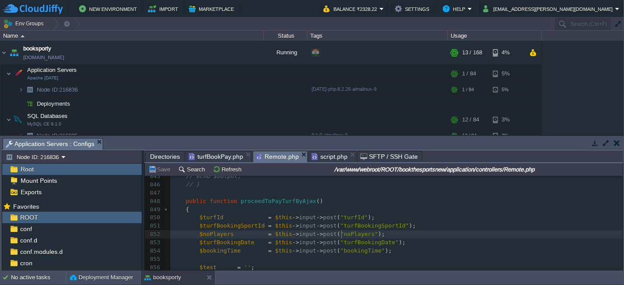
click at [341, 235] on div "x 835 // } 836 // else 837 // { 838 // $error = '1'; 839 // $err_msg = 'Invalid…" at bounding box center [396, 280] width 452 height 380
type textarea "noPlayers"
click at [323, 163] on div "Save Search Refresh /var/www/webroot/ROOT/bookthesportsnew/application/controll…" at bounding box center [384, 169] width 478 height 13
click at [325, 156] on span "script.php" at bounding box center [330, 156] width 36 height 11
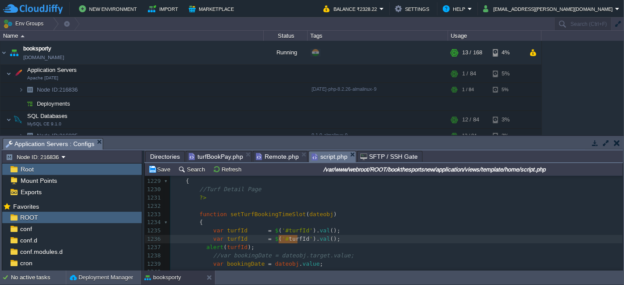
type textarea "turfId"
paste textarea
click at [236, 237] on span "turfId" at bounding box center [237, 239] width 21 height 7
type textarea "turfId"
paste textarea
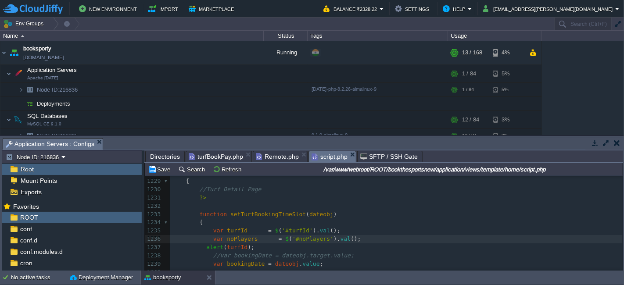
click at [266, 241] on div "x <?php 1216 { 1217 $ ( '#error_msg' ). html ( "<div id=\"idpageerror\" class=\…" at bounding box center [396, 219] width 452 height 298
click at [231, 249] on div "x <?php 1216 { 1217 $ ( '#error_msg' ). html ( "<div id=\"idpageerror\" class=\…" at bounding box center [396, 219] width 452 height 298
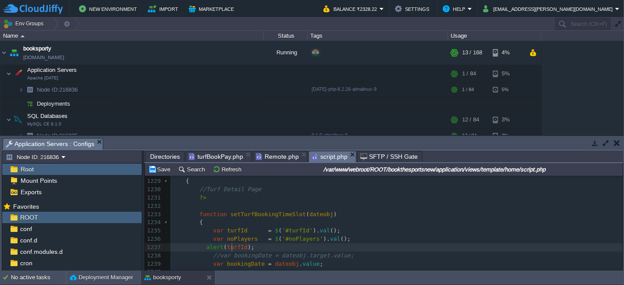
type textarea "turfId"
click at [163, 172] on button "Save" at bounding box center [160, 169] width 25 height 8
type textarea "alert(noPlayers);"
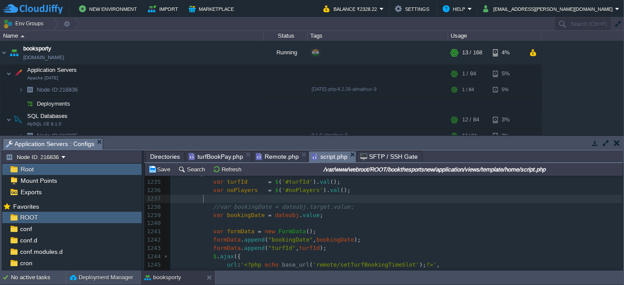
scroll to position [10260, 0]
click at [322, 245] on pre "formData . append ( "turfId" , turfId );" at bounding box center [396, 248] width 452 height 8
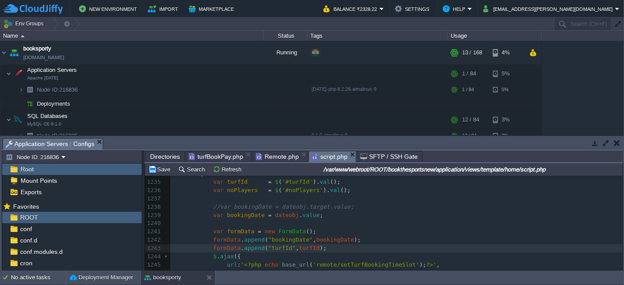
click at [362, 239] on pre "formData . append ( "bookingDate" , bookingDate );" at bounding box center [396, 240] width 452 height 8
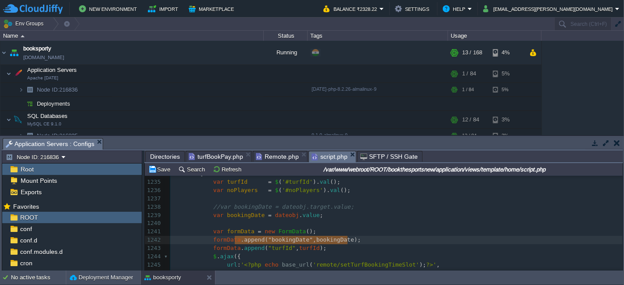
type textarea "formData.append("bookingDate", bookingDate);"
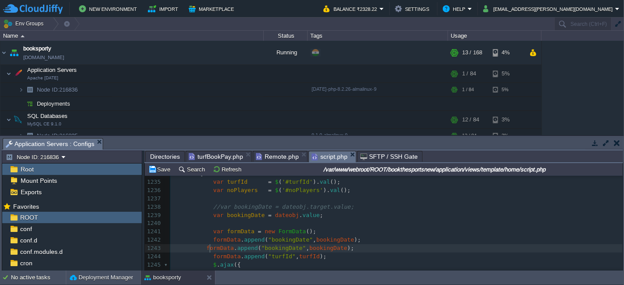
click at [210, 247] on div "x <?php 1216 { 1217 $ ( '#error_msg' ). html ( "<div id=\"idpageerror\" class=\…" at bounding box center [396, 190] width 452 height 339
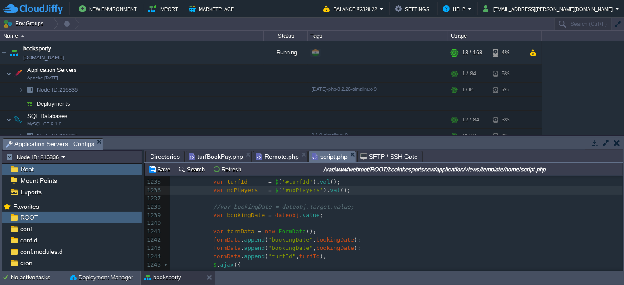
click at [242, 189] on div "x <?php 1216 { 1217 $ ( '#error_msg' ). html ( "<div id=\"idpageerror\" class=\…" at bounding box center [396, 190] width 452 height 339
type textarea "noPlayers"
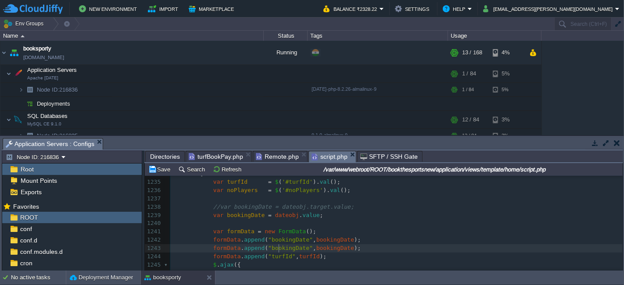
click at [278, 248] on div "x <?php 1216 { 1217 $ ( '#error_msg' ). html ( "<div id=\"idpageerror\" class=\…" at bounding box center [396, 190] width 452 height 339
type textarea "bookingDate"
paste textarea
click at [320, 247] on div "x <?php 1216 { 1217 $ ( '#error_msg' ). html ( "<div id=\"idpageerror\" class=\…" at bounding box center [396, 190] width 452 height 339
type textarea "bookingDate"
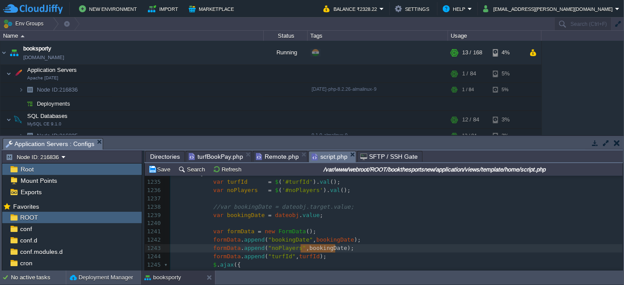
paste textarea
click at [273, 239] on div "x <?php 1216 { 1217 $ ( '#error_msg' ). html ( "<div id=\"idpageerror\" class=\…" at bounding box center [396, 190] width 452 height 339
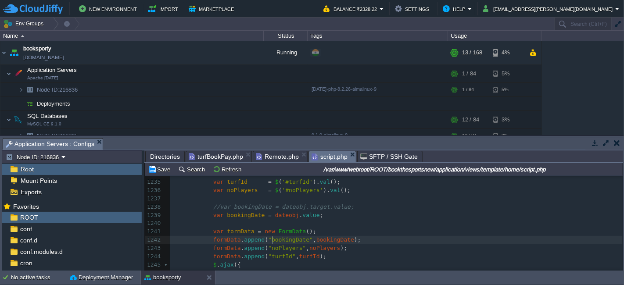
type textarea "bookingDate"
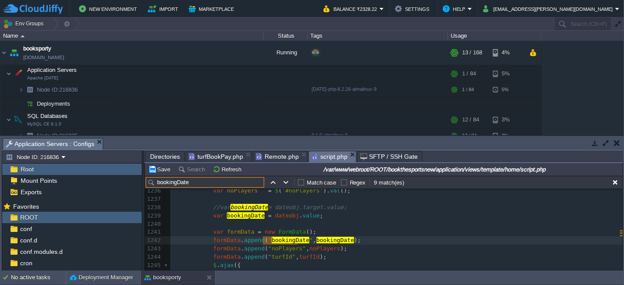
scroll to position [10321, 0]
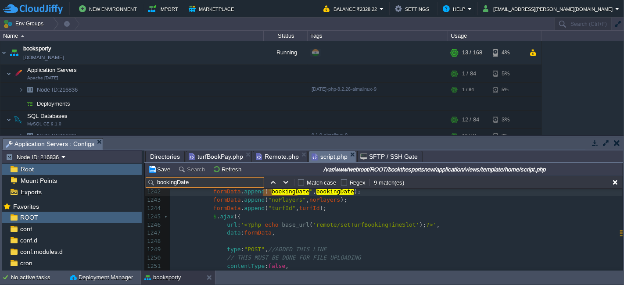
click at [253, 233] on div "x var dataString = 'turfId=' + escape ( turfId ) + '&turfBookingSportId=' + esc…" at bounding box center [396, 163] width 452 height 248
type textarea "formData"
click at [158, 170] on button "Save" at bounding box center [160, 169] width 25 height 8
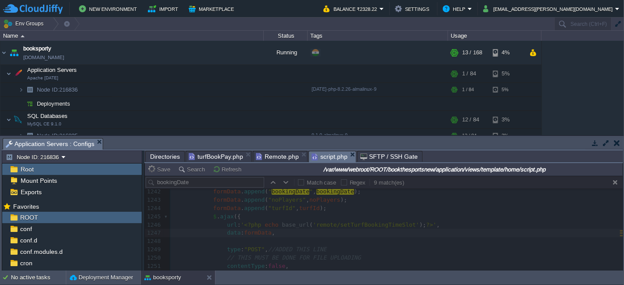
click at [314, 236] on div at bounding box center [384, 223] width 478 height 95
click at [276, 156] on span "Remote.php" at bounding box center [277, 156] width 43 height 11
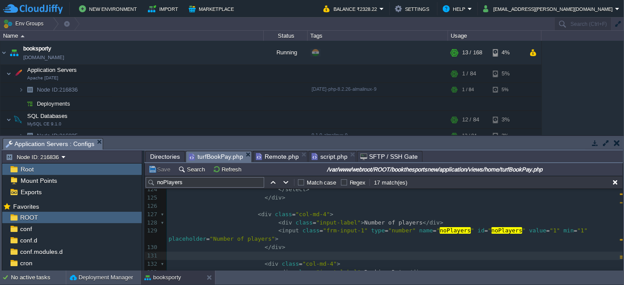
click at [211, 156] on span "turfBookPay.php" at bounding box center [216, 156] width 54 height 11
click at [274, 159] on span "Remote.php" at bounding box center [277, 156] width 43 height 11
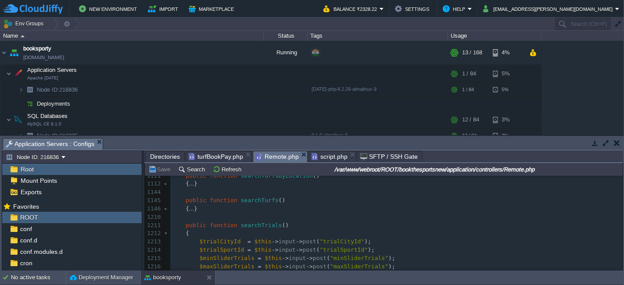
scroll to position [7167, 0]
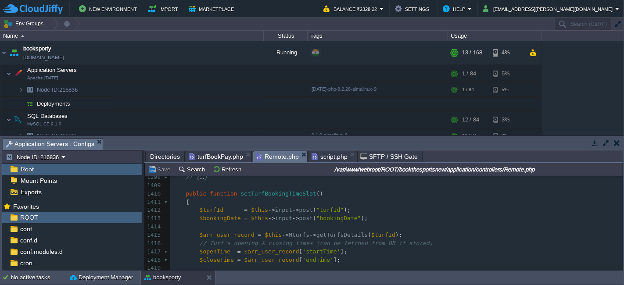
scroll to position [7216, 0]
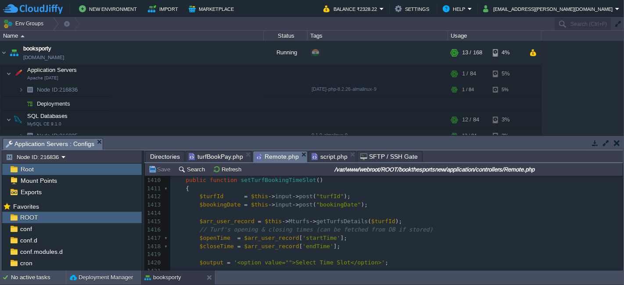
click at [341, 197] on div "x { ... } 1146 { ... } 1210 1211 public function searchTrials () 1212 { ... } 1…" at bounding box center [396, 205] width 452 height 190
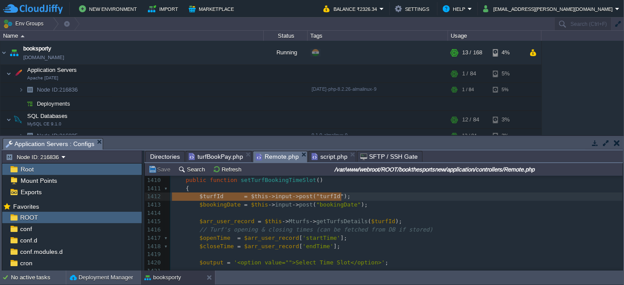
type textarea "$turfId = $this->input->post("turfId");"
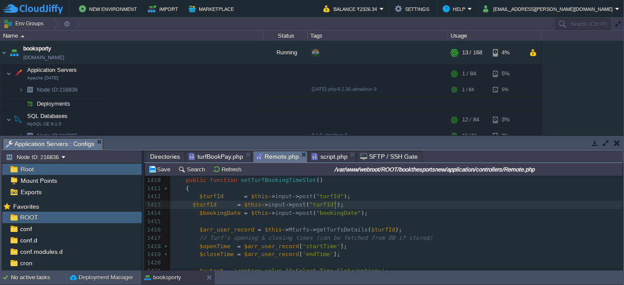
click at [191, 204] on div "xxxxxxxxxx { ... } 1298 // { ... } 1409 ​ 1410 public function setTurfBookingTi…" at bounding box center [396, 259] width 452 height 198
click at [339, 205] on div "xxxxxxxxxx { ... } 1298 // { ... } 1409 ​ 1410 public function setTurfBookingTi…" at bounding box center [396, 259] width 452 height 198
click at [322, 152] on span "script.php" at bounding box center [330, 156] width 36 height 11
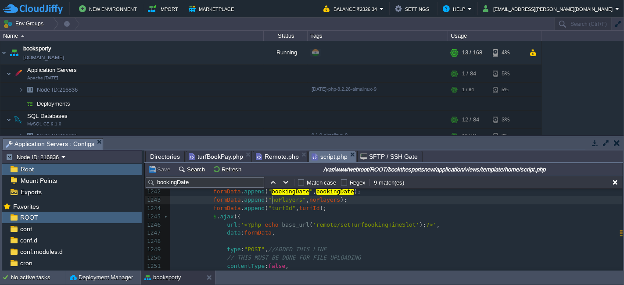
click at [273, 200] on div "x var dataString = 'turfId=' + escape ( turfId ) + '&turfBookingSportId=' + esc…" at bounding box center [396, 196] width 452 height 314
type textarea "noPlayers"
click at [280, 164] on input "/var/www/webroot/ROOT/bookthesportsnew/application/views/template/home/script.p…" at bounding box center [434, 169] width 373 height 11
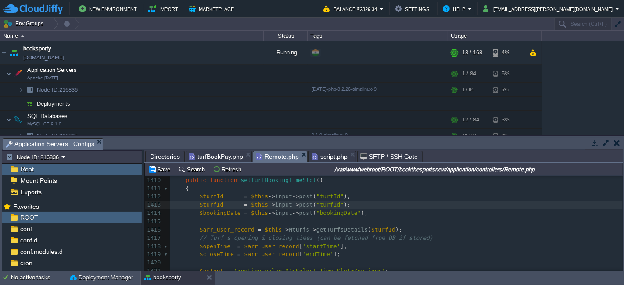
click at [276, 158] on span "Remote.php" at bounding box center [277, 156] width 43 height 11
click at [316, 203] on div "xxxxxxxxxx { ... } 1298 // { ... } 1409 ​ 1410 public function setTurfBookingTi…" at bounding box center [396, 259] width 452 height 198
type textarea "turfId"
paste textarea
click at [204, 203] on div "xxxxxxxxxx { ... } 1298 // { ... } 1409 ​ 1410 public function setTurfBookingTi…" at bounding box center [396, 259] width 452 height 198
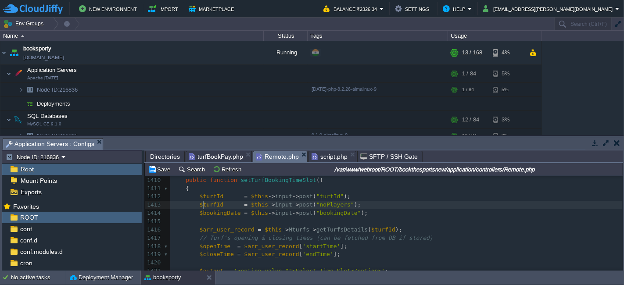
type textarea "$turfId"
paste textarea
click at [242, 204] on div "xxxxxxxxxx { ... } 1298 // { ... } 1409 ​ 1410 public function setTurfBookingTi…" at bounding box center [396, 259] width 452 height 198
type textarea "$"
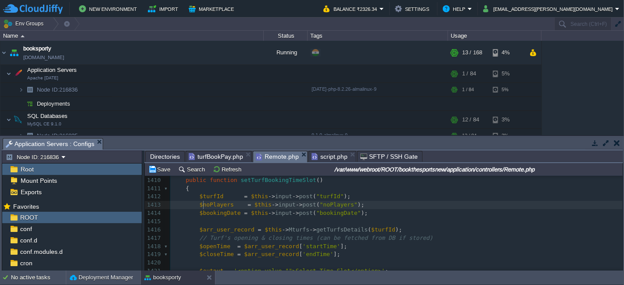
click at [242, 204] on div "xxxxxxxxxx { ... } 1298 // { ... } 1409 ​ 1410 public function setTurfBookingTi…" at bounding box center [396, 259] width 452 height 198
click at [208, 204] on span "$noPlayers" at bounding box center [217, 204] width 34 height 7
type textarea "$noPlayers"
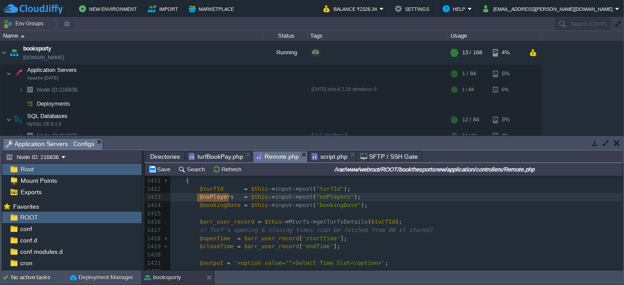
scroll to position [7216, 0]
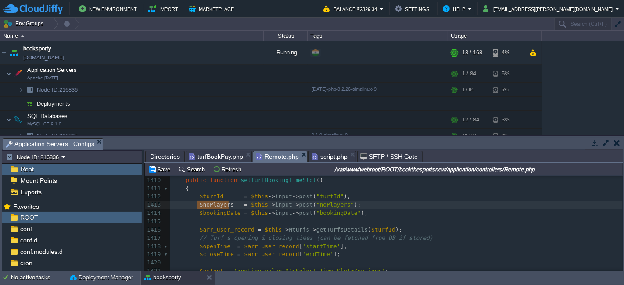
click at [226, 215] on div "xxxxxxxxxx { ... } 1298 // { ... } 1409 ​ 1410 public function setTurfBookingTi…" at bounding box center [396, 280] width 452 height 240
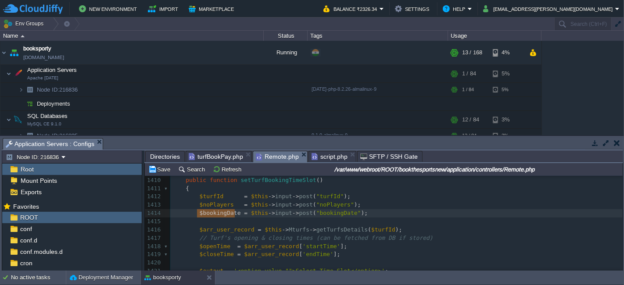
type textarea "$bookingDate"
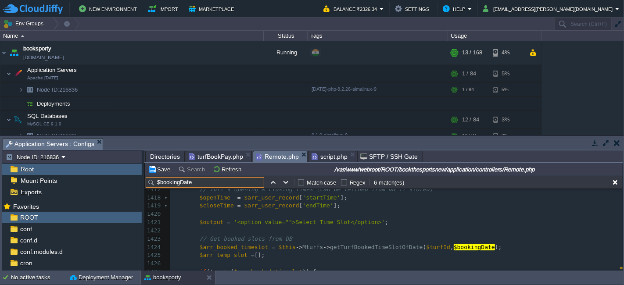
scroll to position [7306, 0]
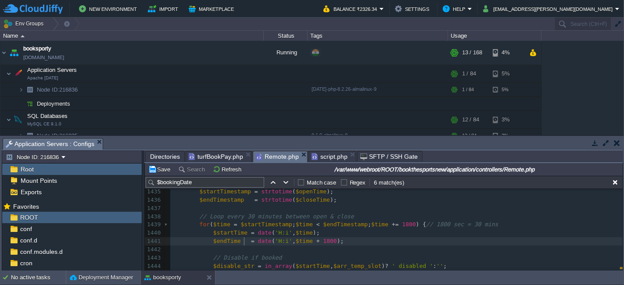
click at [244, 243] on div "xxxxxxxxxx $bookingDate = $this -> input -> post ( "bookingDate" ); 1425 $arr_t…" at bounding box center [396, 233] width 452 height 256
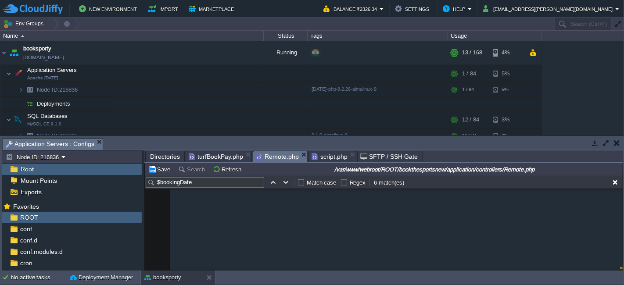
scroll to position [7241, 0]
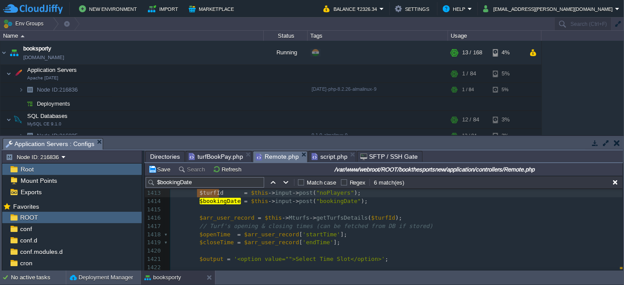
type textarea "turfId"
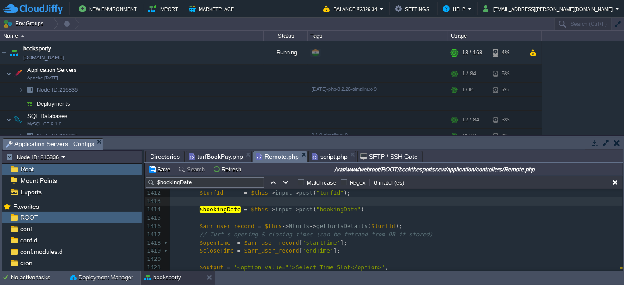
scroll to position [7232, 0]
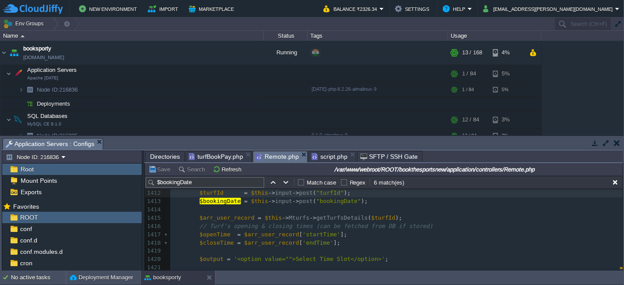
click at [160, 167] on button "Save" at bounding box center [160, 169] width 25 height 8
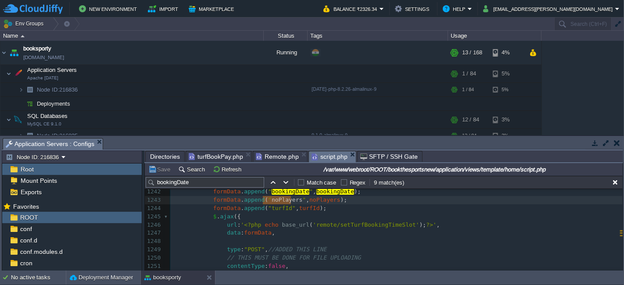
click at [321, 155] on span "script.php" at bounding box center [330, 156] width 36 height 11
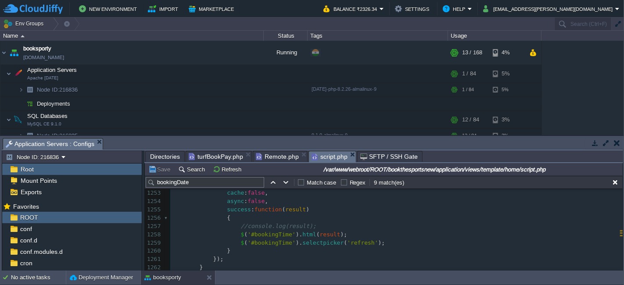
scroll to position [10419, 0]
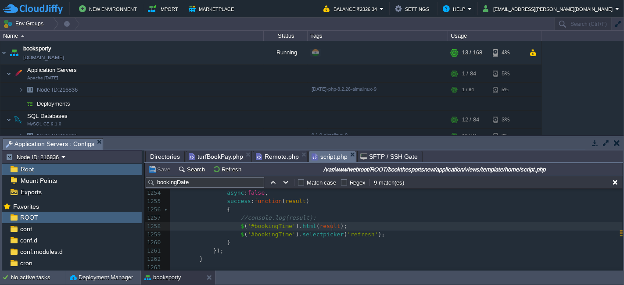
click at [341, 225] on span ");" at bounding box center [344, 226] width 7 height 7
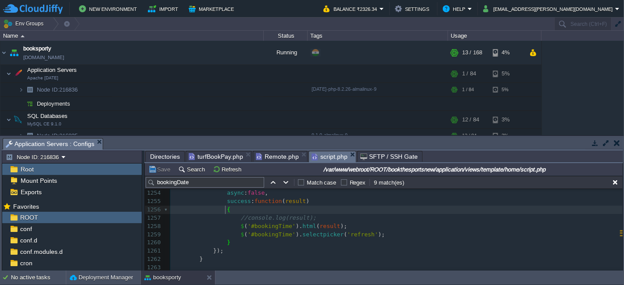
click at [319, 214] on pre "//console.log(result);" at bounding box center [396, 218] width 452 height 8
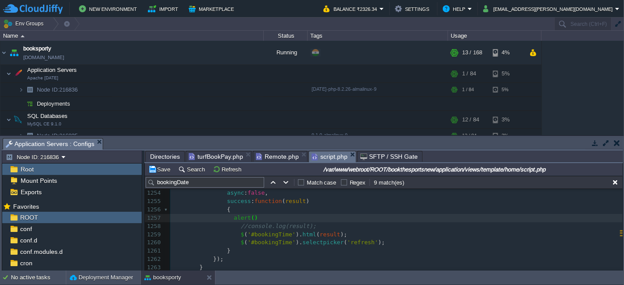
type textarea "alert();"
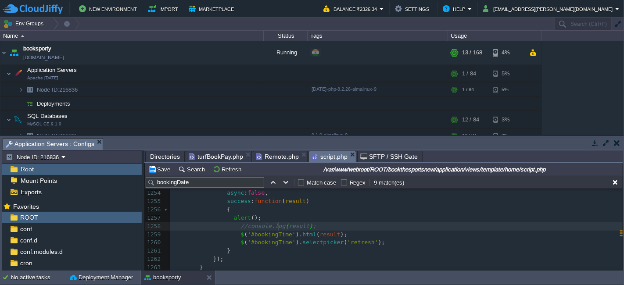
type textarea "result"
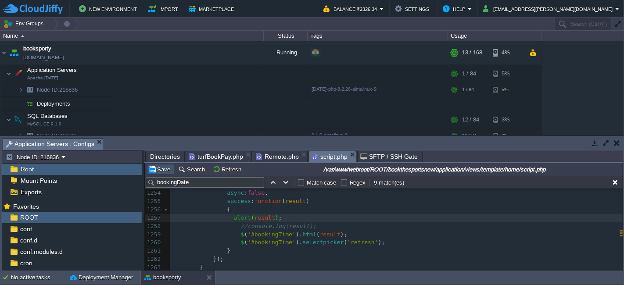
click at [159, 169] on button "Save" at bounding box center [160, 169] width 25 height 8
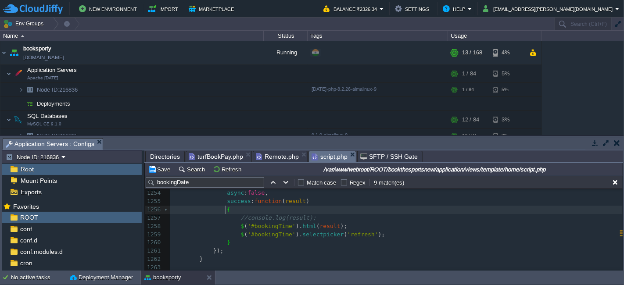
type textarea "bookingDate"
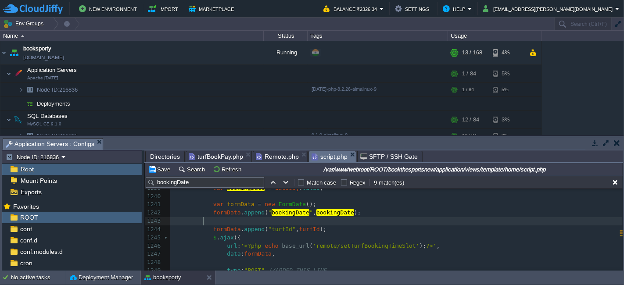
scroll to position [10280, 0]
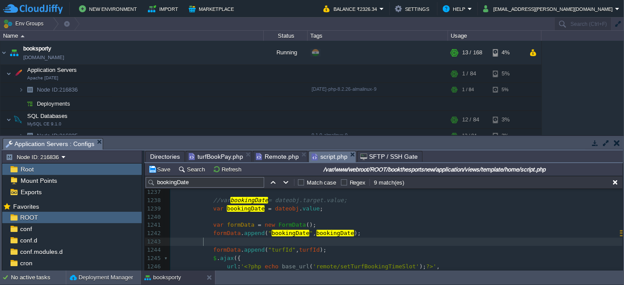
click at [336, 226] on pre "var formData = new FormData ();" at bounding box center [396, 225] width 452 height 8
type textarea "bookingDate"
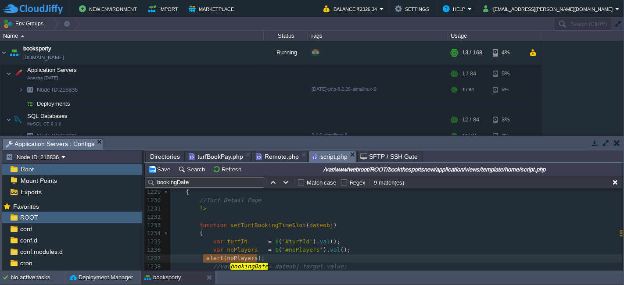
scroll to position [10214, 0]
type textarea "turfId"
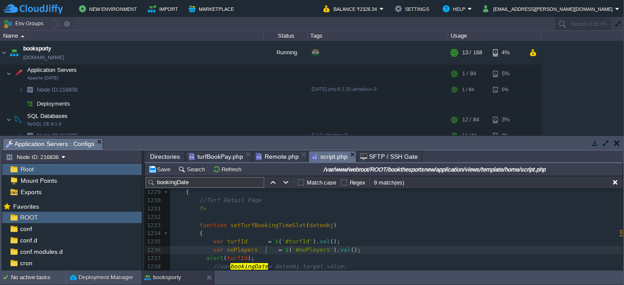
type textarea "turfId"
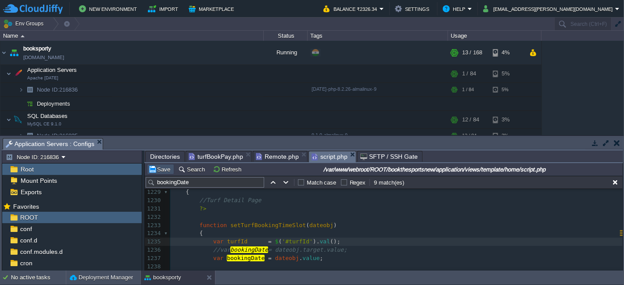
click at [161, 169] on button "Save" at bounding box center [160, 169] width 25 height 8
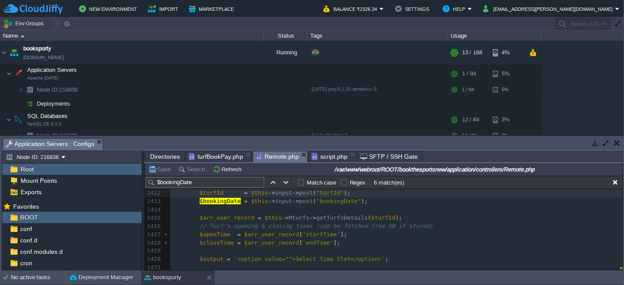
click at [276, 154] on span "Remote.php" at bounding box center [277, 156] width 43 height 11
click at [291, 216] on div "xxxxxxxxxx $bookingDate = $this -> input -> post ( "bookingDate" ); 1298 // { .…" at bounding box center [396, 255] width 452 height 198
click at [208, 154] on span "turfBookPay.php" at bounding box center [216, 156] width 54 height 11
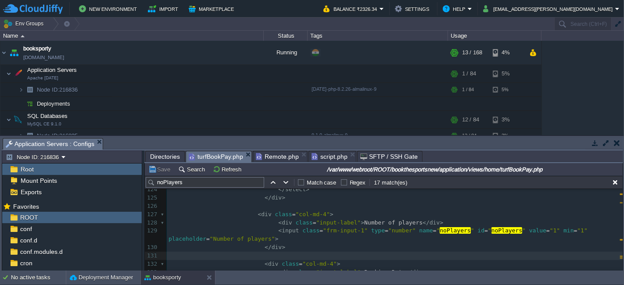
click at [205, 157] on span "turfBookPay.php" at bounding box center [216, 156] width 54 height 11
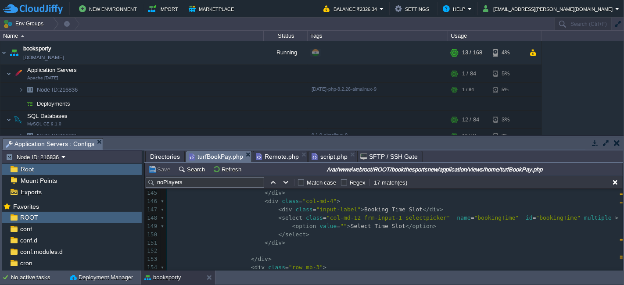
scroll to position [1258, 0]
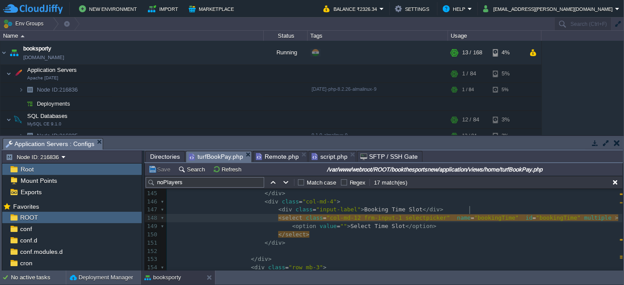
type textarea "bookingTime"
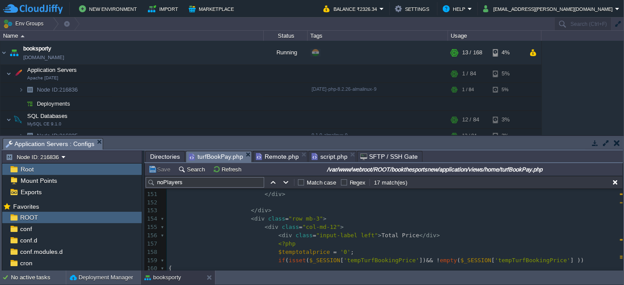
scroll to position [1259, 0]
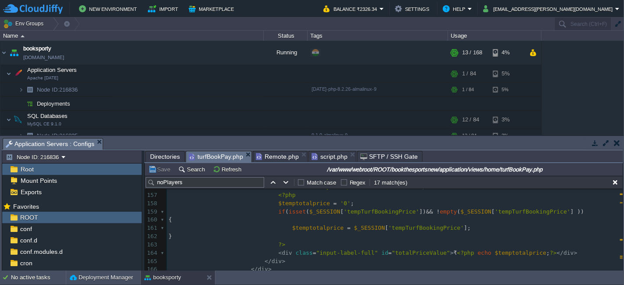
click at [467, 224] on pre "$temptotalprice = $_SESSION [ 'tempTurfBookingPrice' ];" at bounding box center [395, 228] width 456 height 8
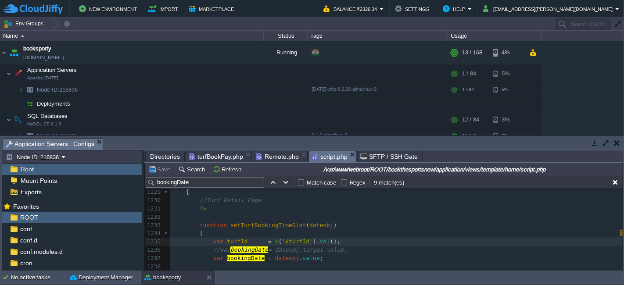
click at [327, 154] on span "script.php" at bounding box center [330, 156] width 36 height 11
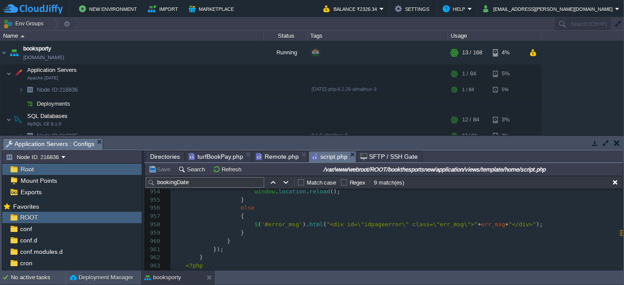
scroll to position [7922, 0]
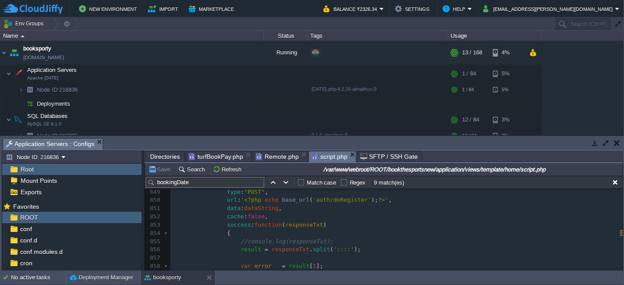
scroll to position [7045, 0]
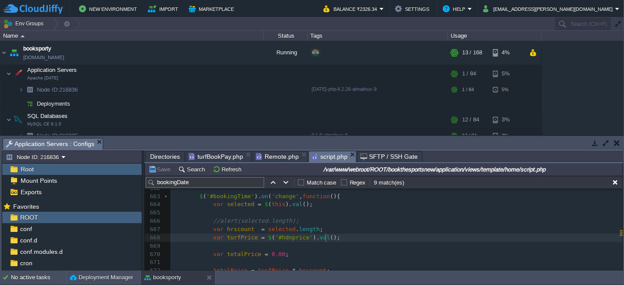
click at [336, 235] on pre "var turfPrice = $ ( '#hdnprice' ). val ();" at bounding box center [396, 238] width 452 height 8
type textarea "var turfPrice = $('#hdnprice').val();"
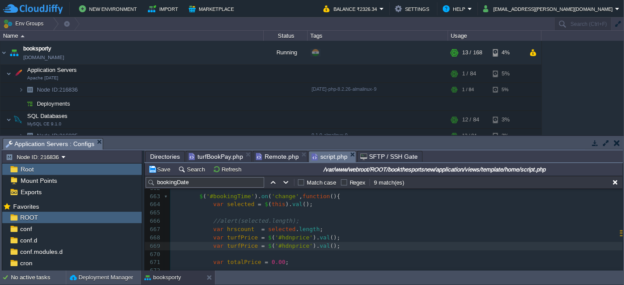
click at [237, 244] on span "turfPrice" at bounding box center [242, 246] width 31 height 7
type textarea "turfPrice"
paste textarea
click at [289, 244] on div "x var dataString = 'turfId=' + escape ( turfId ) + '&turfBookingSportId=' + esc…" at bounding box center [396, 258] width 452 height 331
type textarea "hdnprice"
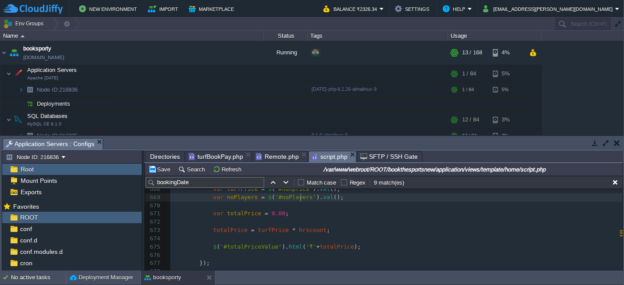
click at [337, 200] on pre "var noPlayers = $ ( '#noPlayers' ). val ();" at bounding box center [396, 198] width 452 height 8
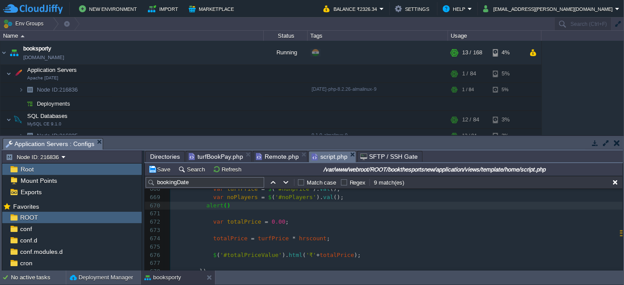
type textarea "alert();"
type textarea "noPlayers"
click at [165, 168] on button "Save" at bounding box center [160, 169] width 25 height 8
click at [318, 237] on div "x var dataString = 'turfId=' + escape ( turfId ) + '&turfBookingSportId=' + esc…" at bounding box center [396, 214] width 452 height 339
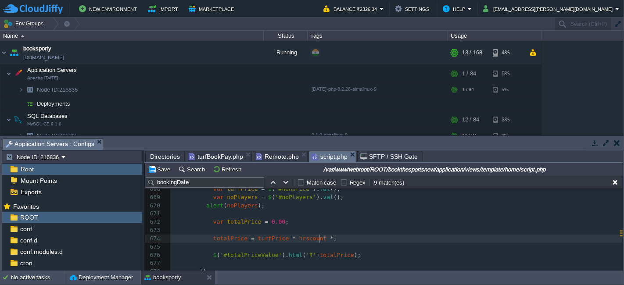
scroll to position [3, 6]
type textarea "*"
click at [238, 205] on div "x var dataString = 'turfId=' + escape ( turfId ) + '&turfBookingSportId=' + esc…" at bounding box center [396, 214] width 452 height 339
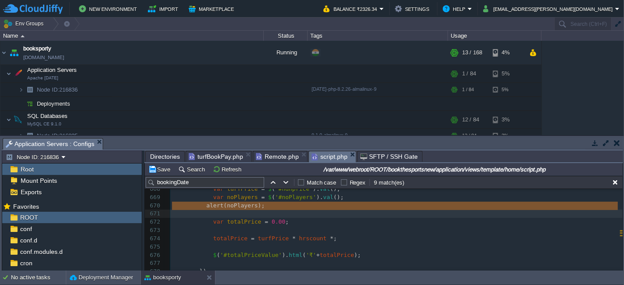
type textarea "alert(noPlayers);"
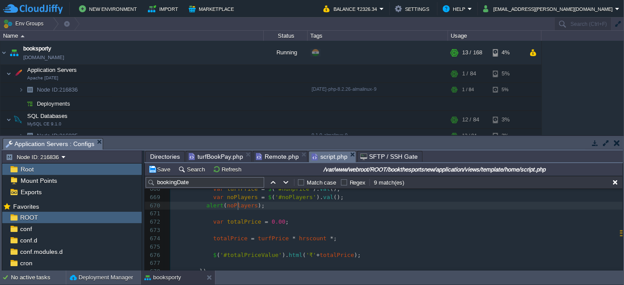
type textarea "noPlayers"
click at [326, 237] on div "x var dataString = 'turfId=' + escape ( turfId ) + '&turfBookingSportId=' + esc…" at bounding box center [396, 214] width 452 height 339
click at [262, 207] on pre "alert ( noPlayers );" at bounding box center [396, 206] width 452 height 8
type textarea "//"
click at [165, 171] on button "Save" at bounding box center [160, 169] width 25 height 8
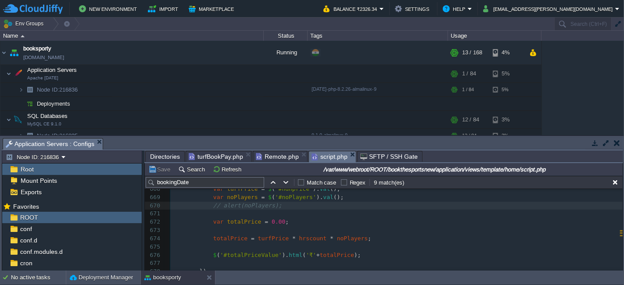
click at [277, 156] on span "Remote.php" at bounding box center [277, 156] width 43 height 11
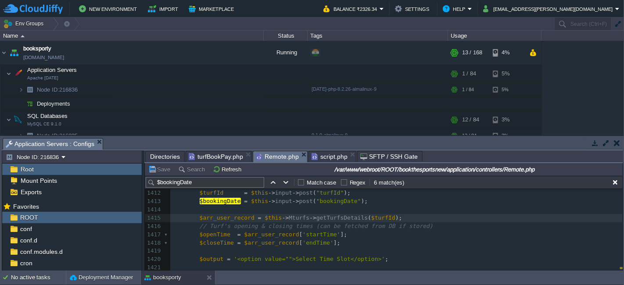
click at [204, 156] on span "turfBookPay.php" at bounding box center [216, 156] width 54 height 11
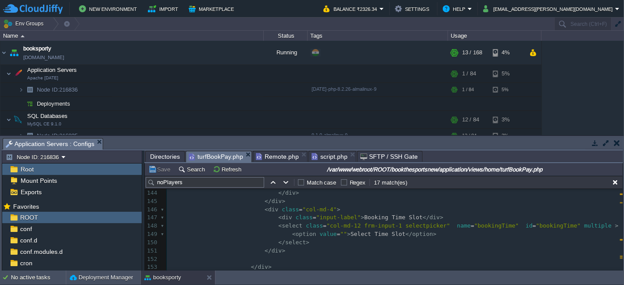
scroll to position [1211, 0]
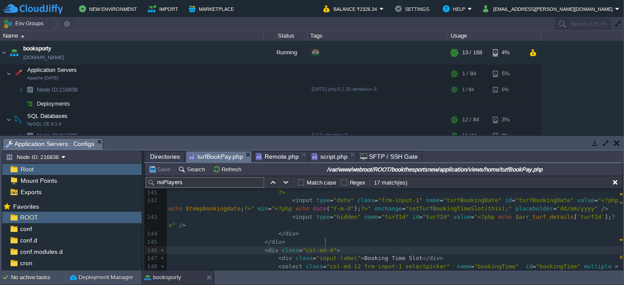
click at [363, 247] on pre "< div class = "col-md-4" >" at bounding box center [395, 251] width 456 height 8
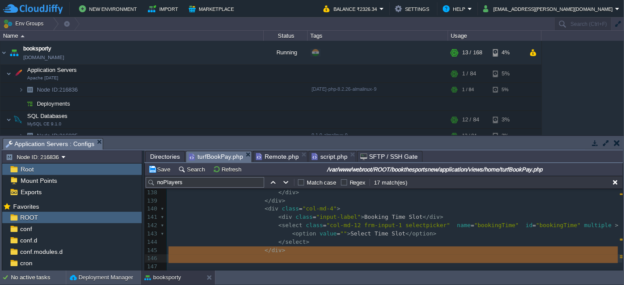
scroll to position [1194, 0]
type textarea "<div class="col-md-4"> <div class="input-label">Number of players</div> <input …"
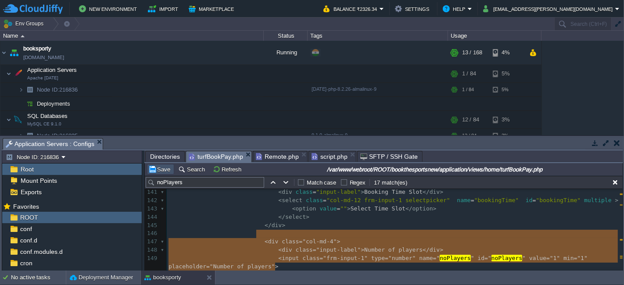
click at [165, 168] on button "Save" at bounding box center [160, 169] width 25 height 8
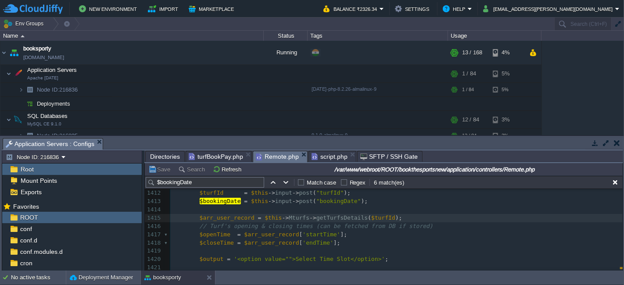
click at [280, 155] on span "Remote.php" at bounding box center [277, 156] width 43 height 11
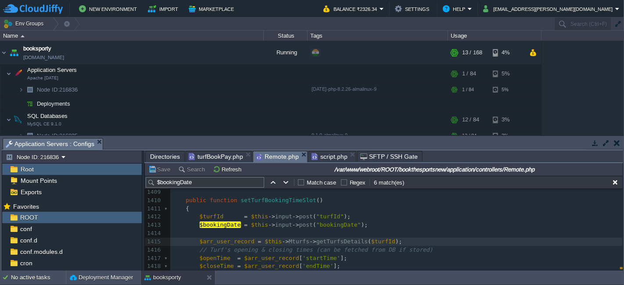
scroll to position [7232, 0]
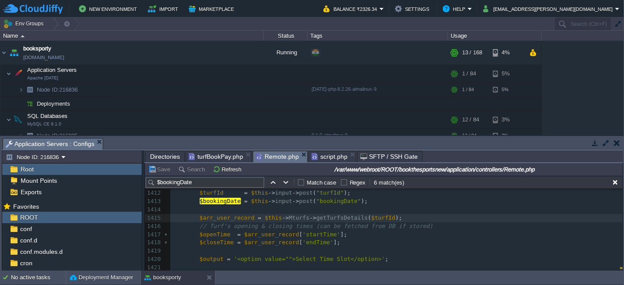
click at [319, 154] on span "script.php" at bounding box center [330, 156] width 36 height 11
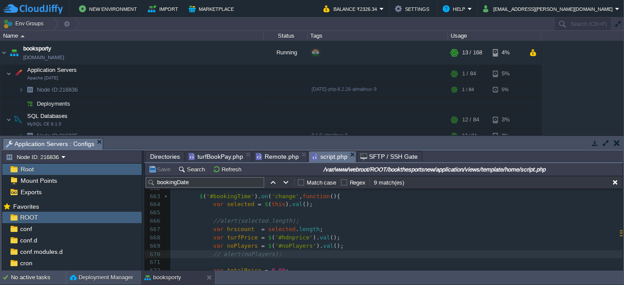
scroll to position [5485, 0]
click at [195, 197] on span at bounding box center [193, 197] width 14 height 8
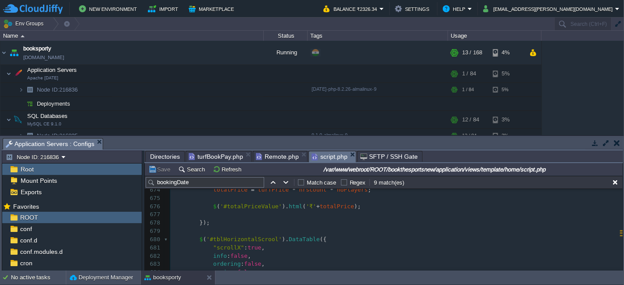
click at [217, 219] on pre "});" at bounding box center [396, 223] width 452 height 8
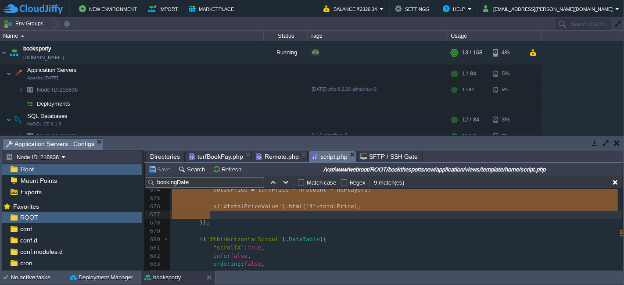
type textarea "$('#bookingTime').on('change', function(){ var selected = $(this).val(); //aler…"
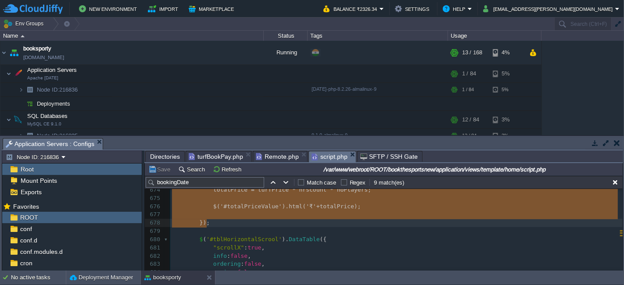
click at [263, 157] on span "Remote.php" at bounding box center [277, 156] width 43 height 11
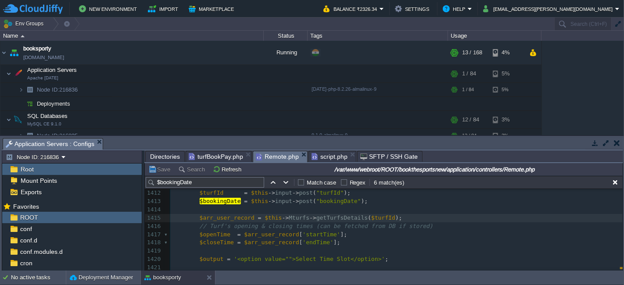
click at [217, 156] on span "turfBookPay.php" at bounding box center [216, 156] width 54 height 11
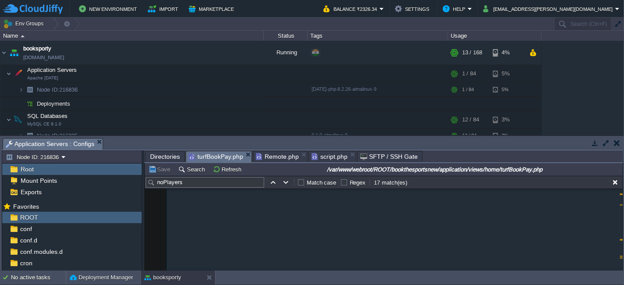
scroll to position [6764, 0]
click at [212, 224] on pre "​" at bounding box center [395, 226] width 456 height 8
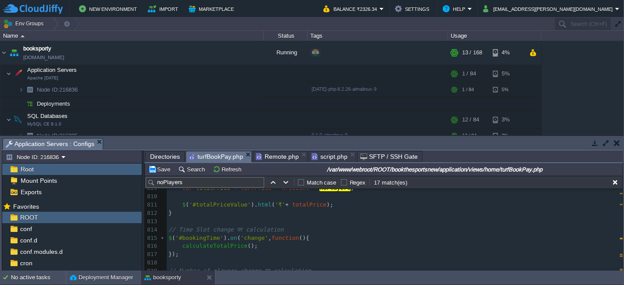
scroll to position [6846, 0]
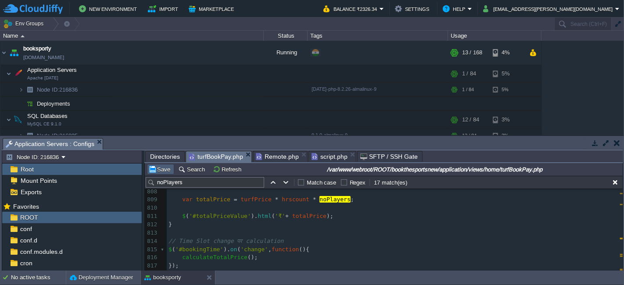
click at [159, 165] on button "Save" at bounding box center [160, 169] width 25 height 8
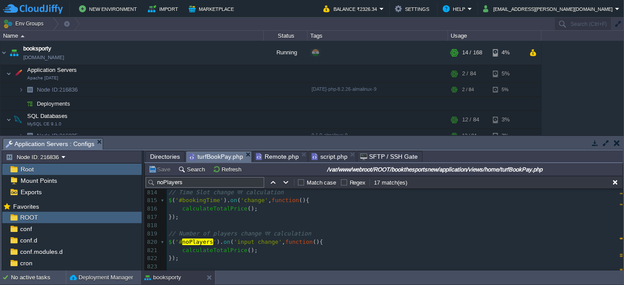
scroll to position [6894, 0]
type textarea "$('#noPlayers').on('input change', function(){ calculateTotalPrice(); });"
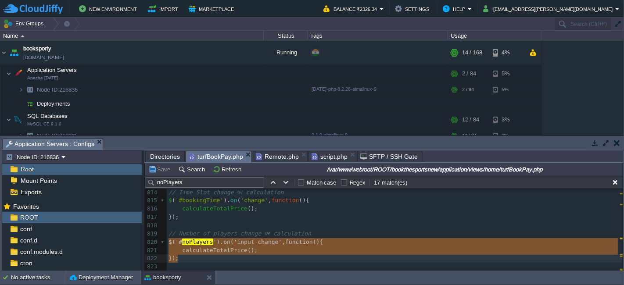
drag, startPoint x: 168, startPoint y: 244, endPoint x: 180, endPoint y: 261, distance: 20.8
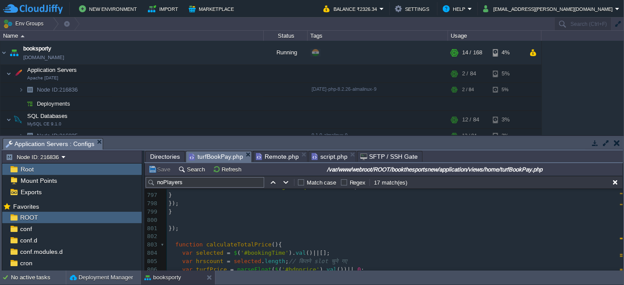
scroll to position [6749, 0]
click at [243, 250] on div "xxxxxxxxxx < input class = "frm-input-1" type = "number" name = " noPlayers " i…" at bounding box center [395, 280] width 456 height 355
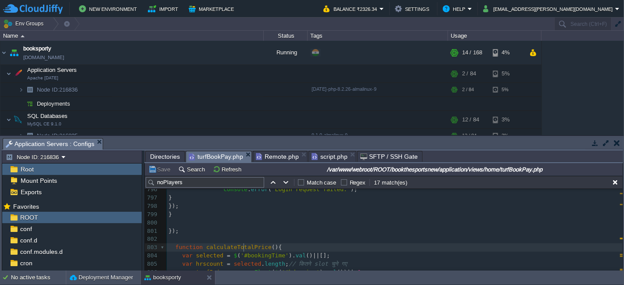
type textarea "calculateTotalPrice"
type textarea "function calculateTotalPrice(){"
click at [323, 154] on span "script.php" at bounding box center [330, 156] width 36 height 11
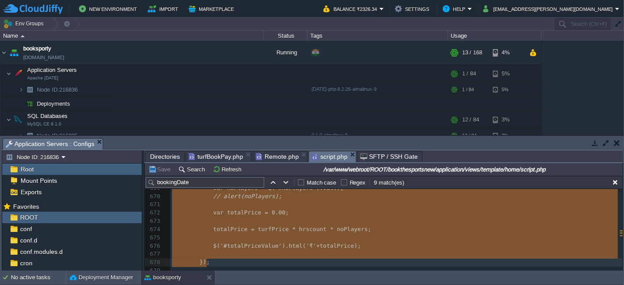
scroll to position [5484, 0]
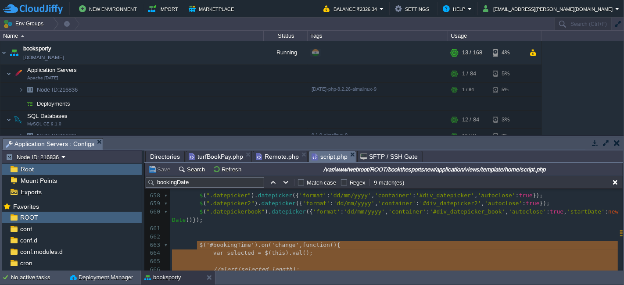
click at [213, 233] on pre at bounding box center [396, 237] width 452 height 8
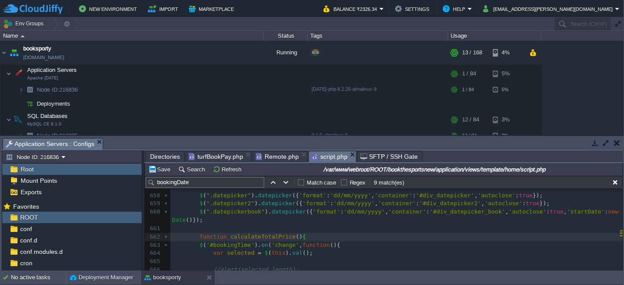
click at [220, 246] on div "x var dataString = 'turfId=' + escape ( turfId ) + '&turfBookingSportId=' + esc…" at bounding box center [396, 224] width 452 height 248
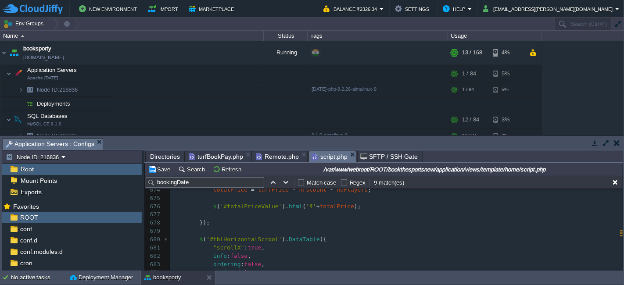
type textarea "kingTime').on('change', function(){ var selected = $(this).val(); //alert(selec…"
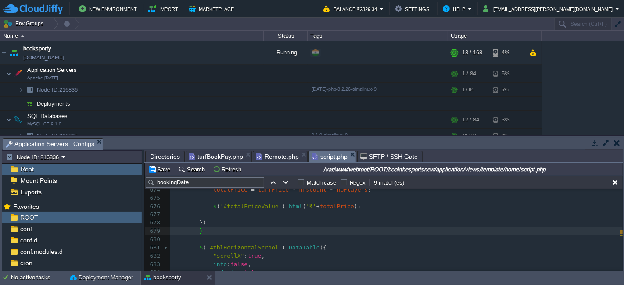
type textarea "};"
click at [211, 222] on pre "});" at bounding box center [396, 223] width 452 height 8
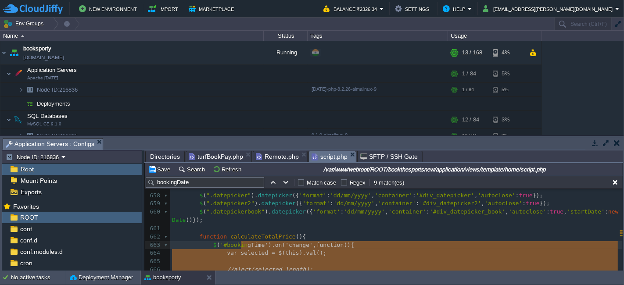
type textarea "gTime').on('change', function(){ var selected = $(this).val(); //alert(selected…"
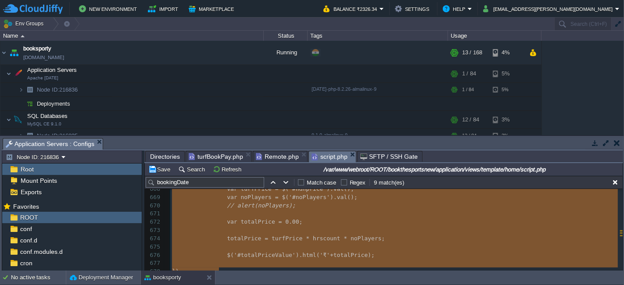
scroll to position [5582, 0]
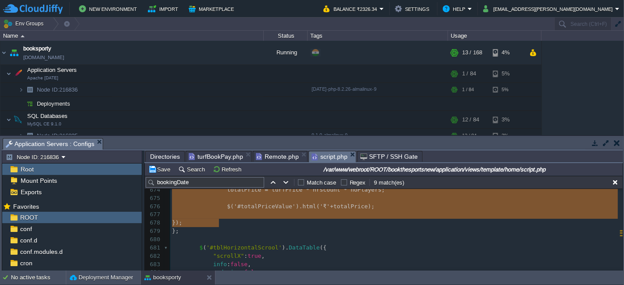
click at [219, 231] on pre "};" at bounding box center [396, 231] width 452 height 8
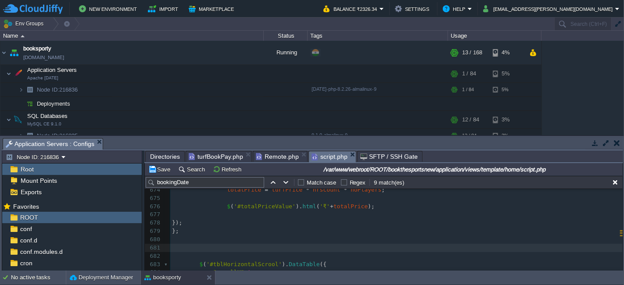
paste textarea "lculateTotalPrice(); });"
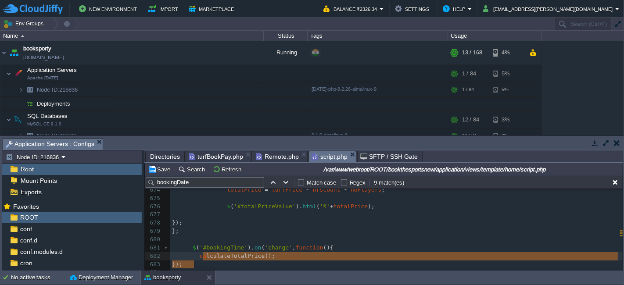
type textarea "lculateTotalPrice(); });"
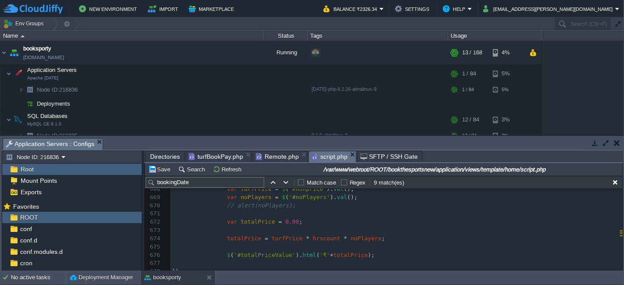
scroll to position [5435, 0]
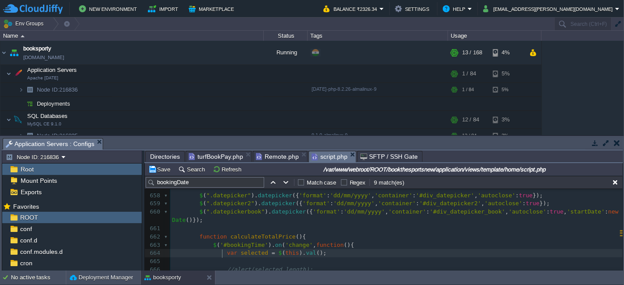
click at [222, 251] on div "x var dataString = 'turfId=' + escape ( turfId ) + '&turfBookingSportId=' + esc…" at bounding box center [396, 224] width 452 height 248
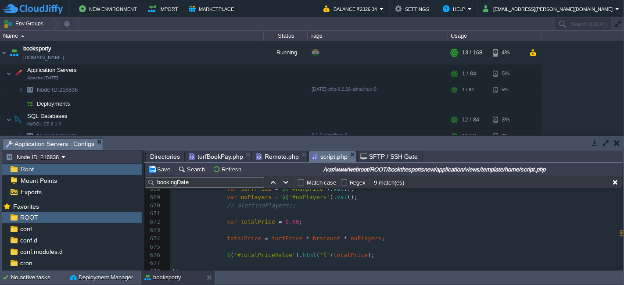
scroll to position [5590, 0]
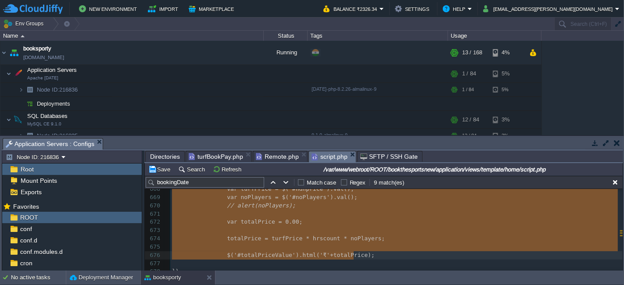
type textarea "var selected = $(this).val(); //alert(selected.length); var hrscount = selected…"
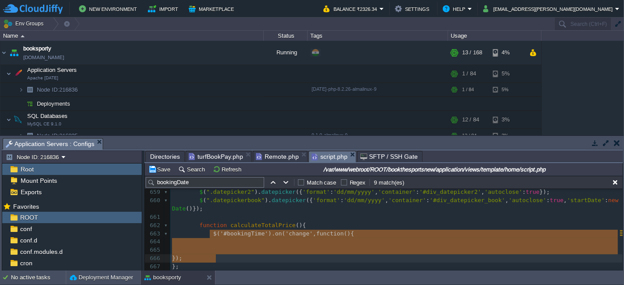
type textarea "$('#bookingTime').on('change', function(){ });"
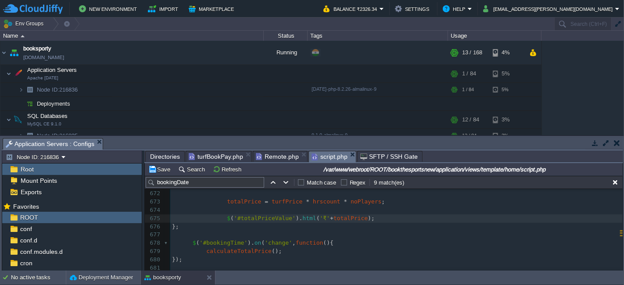
click at [282, 254] on pre "calculateTotalPrice ();" at bounding box center [396, 251] width 452 height 8
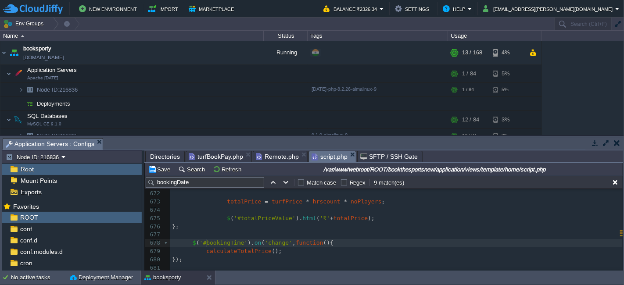
click at [205, 244] on span "'#bookingTime'" at bounding box center [224, 243] width 48 height 7
type textarea "ookingTime').on('change', function(){ calculateTotalPrice(); });"
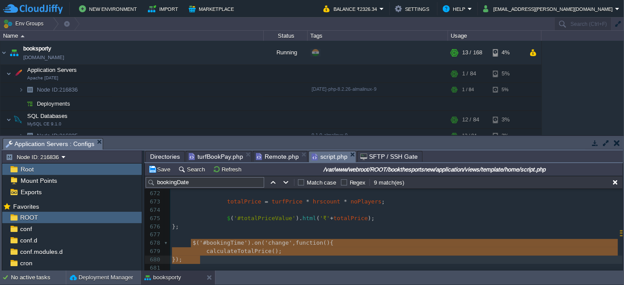
type textarea "$('#bookingTime').on('change', function(){ calculateTotalPrice(); });"
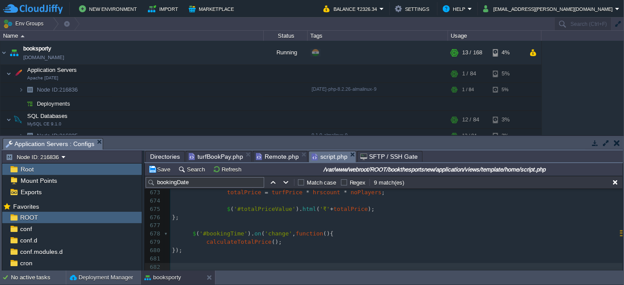
paste textarea "otalPrice(); });"
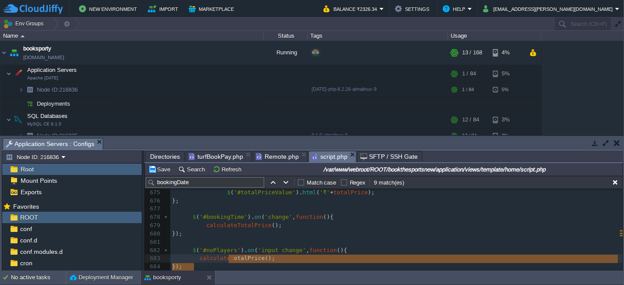
type textarea "otalPrice(); });"
click at [251, 228] on div "x var dataString = 'turfId=' + escape ( turfId ) + '&turfBookingSportId=' + esc…" at bounding box center [396, 176] width 452 height 438
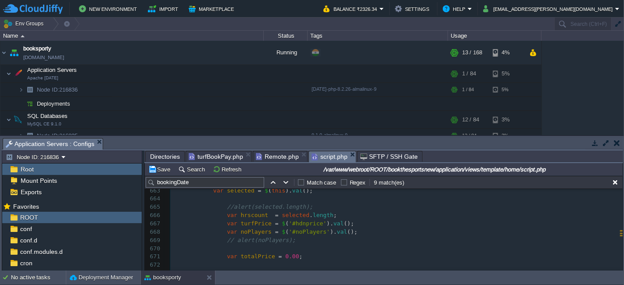
scroll to position [5461, 0]
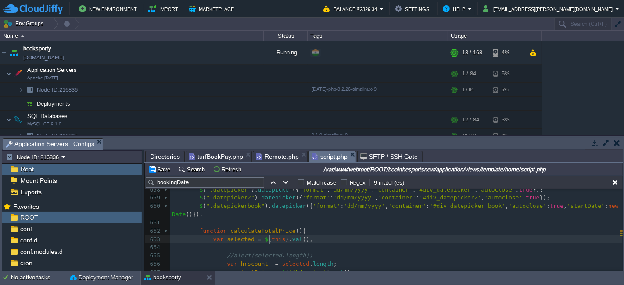
click at [270, 237] on div "x var dataString = 'turfId=' + escape ( turfId ) + '&turfBookingSportId=' + esc…" at bounding box center [396, 227] width 452 height 248
type textarea "this"
type textarea "$(this).val();"
click at [162, 172] on button "Save" at bounding box center [160, 169] width 25 height 8
